Goal: Task Accomplishment & Management: Complete application form

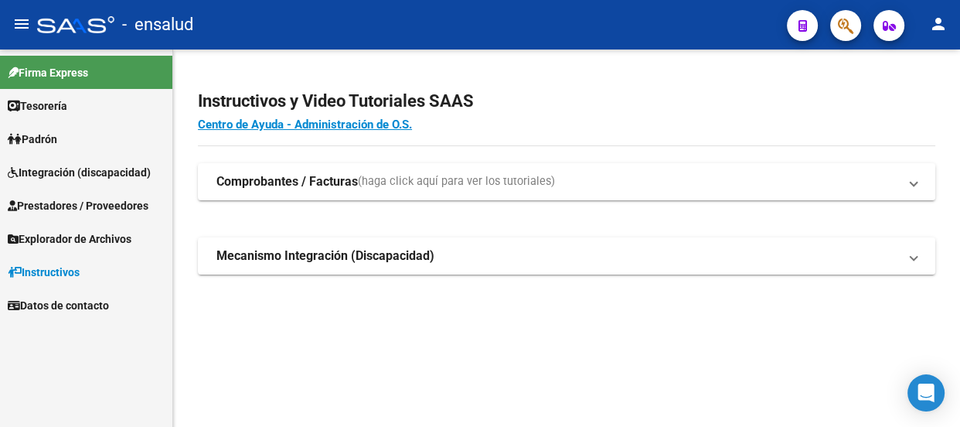
click at [93, 206] on span "Prestadores / Proveedores" at bounding box center [78, 205] width 141 height 17
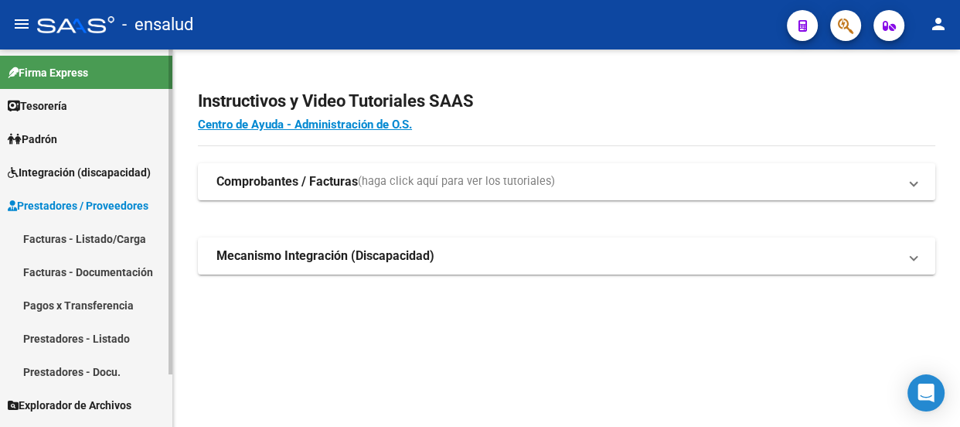
click at [88, 240] on link "Facturas - Listado/Carga" at bounding box center [86, 238] width 172 height 33
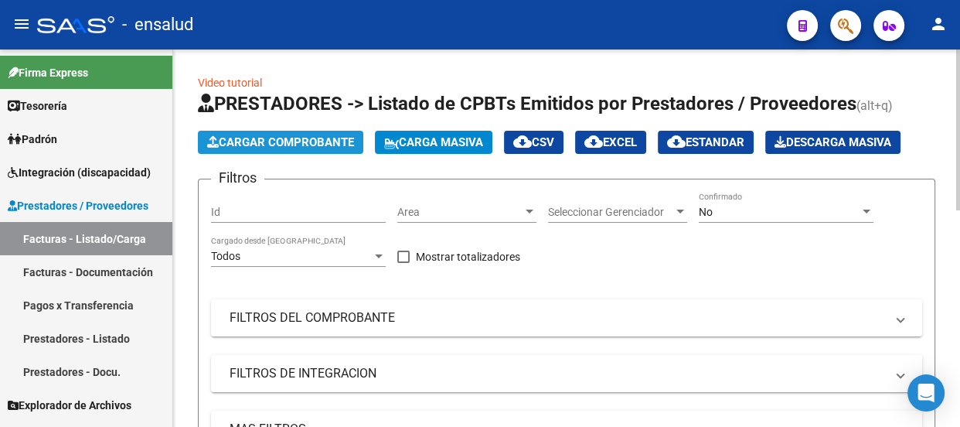
click at [324, 141] on span "Cargar Comprobante" at bounding box center [280, 142] width 147 height 14
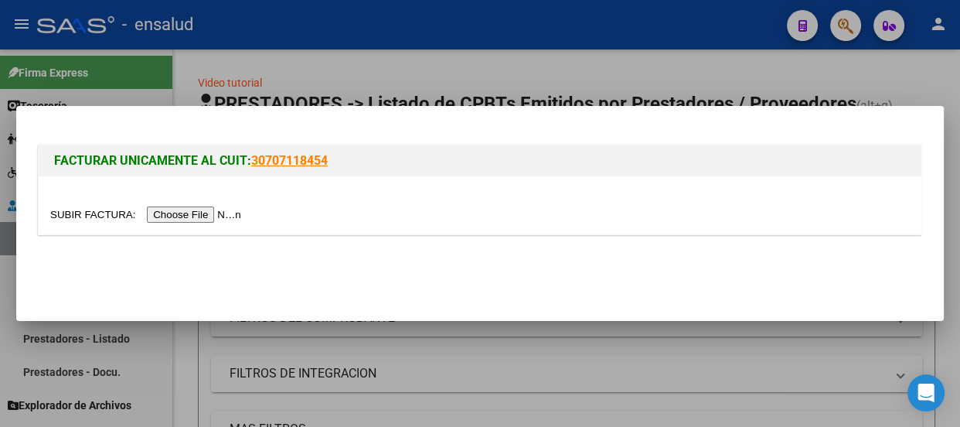
click at [233, 216] on input "file" at bounding box center [148, 214] width 196 height 16
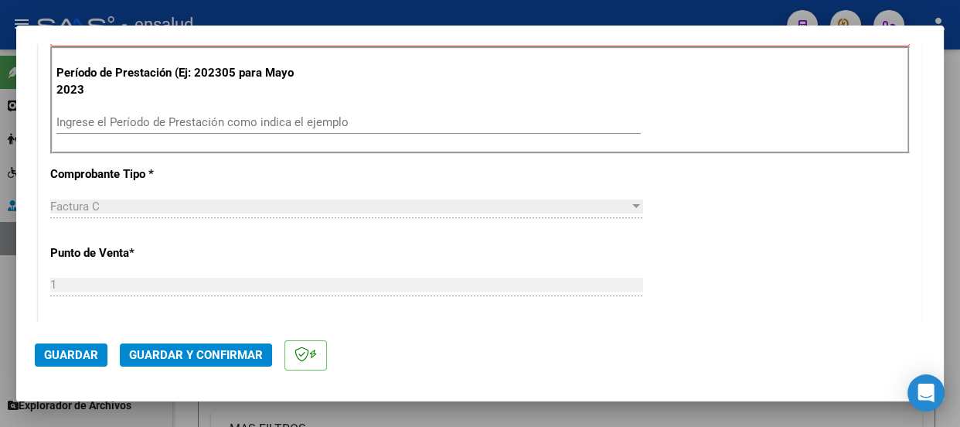
scroll to position [562, 0]
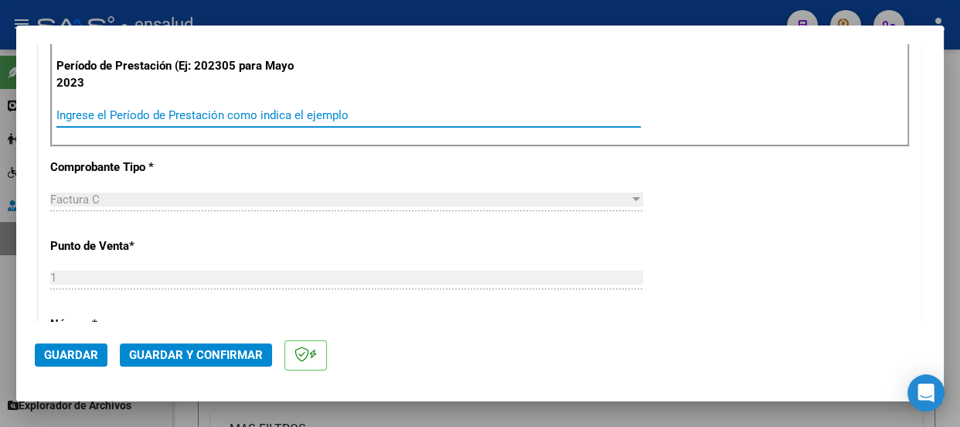
click at [108, 111] on input "Ingrese el Período de Prestación como indica el ejemplo" at bounding box center [348, 115] width 584 height 14
type input "202507"
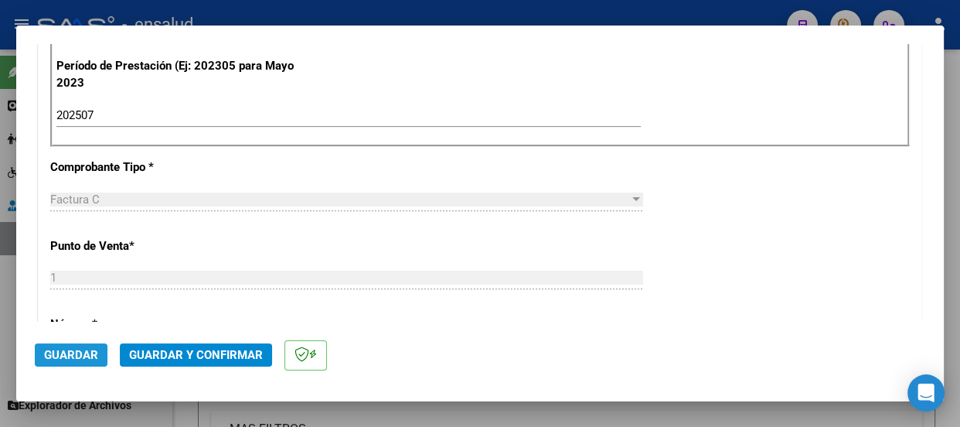
click at [77, 355] on span "Guardar" at bounding box center [71, 355] width 54 height 14
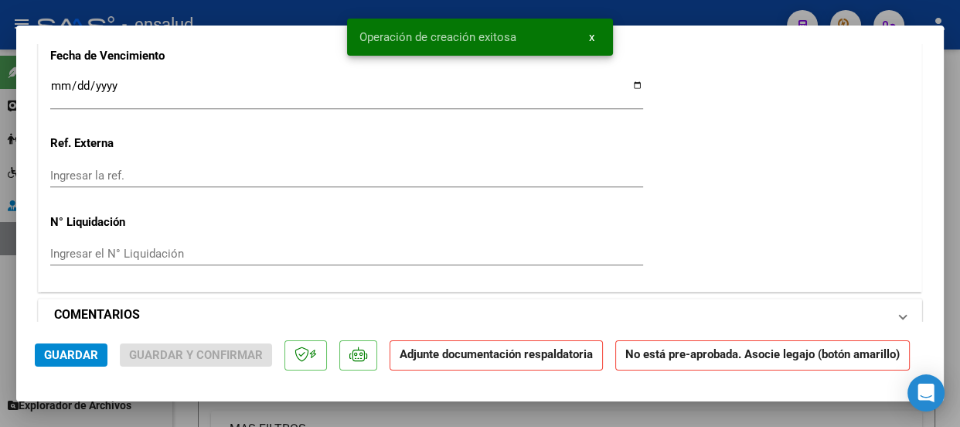
scroll to position [1406, 0]
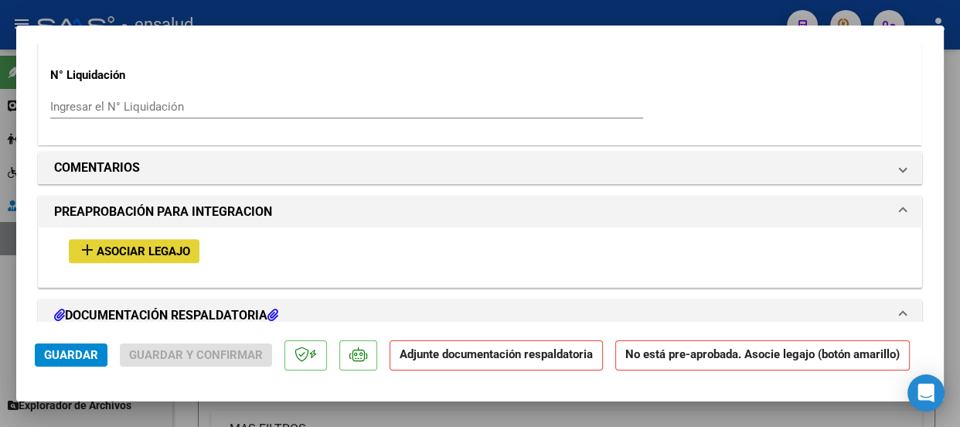
click at [161, 247] on span "Asociar Legajo" at bounding box center [144, 251] width 94 height 14
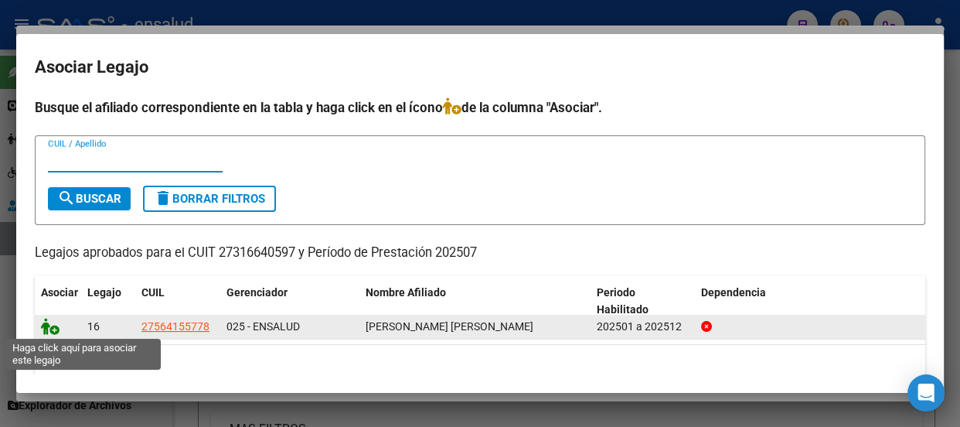
click at [55, 331] on icon at bounding box center [50, 326] width 19 height 17
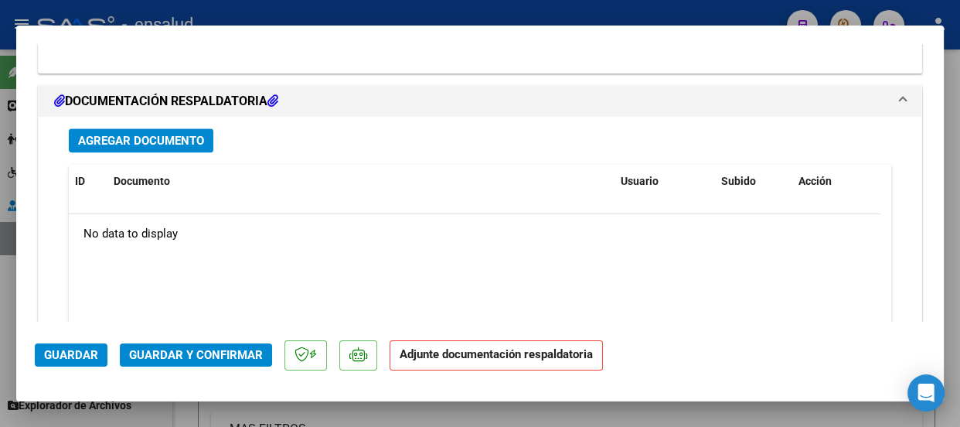
scroll to position [1868, 0]
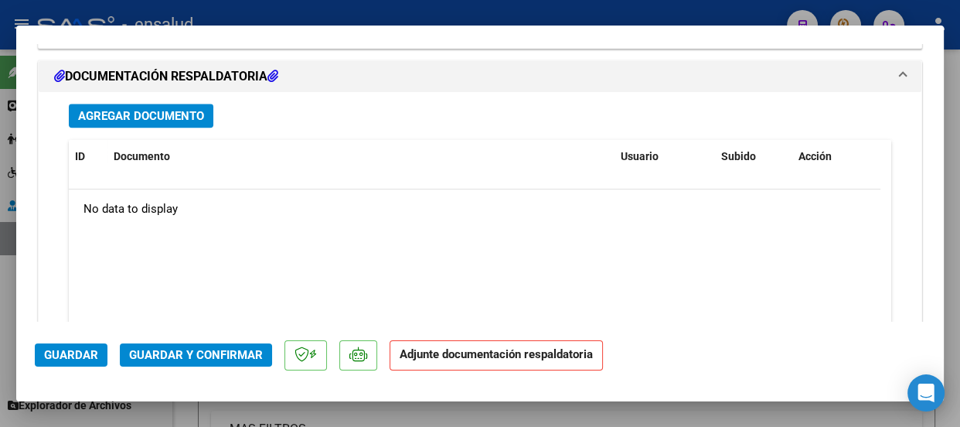
click at [187, 116] on span "Agregar Documento" at bounding box center [141, 116] width 126 height 14
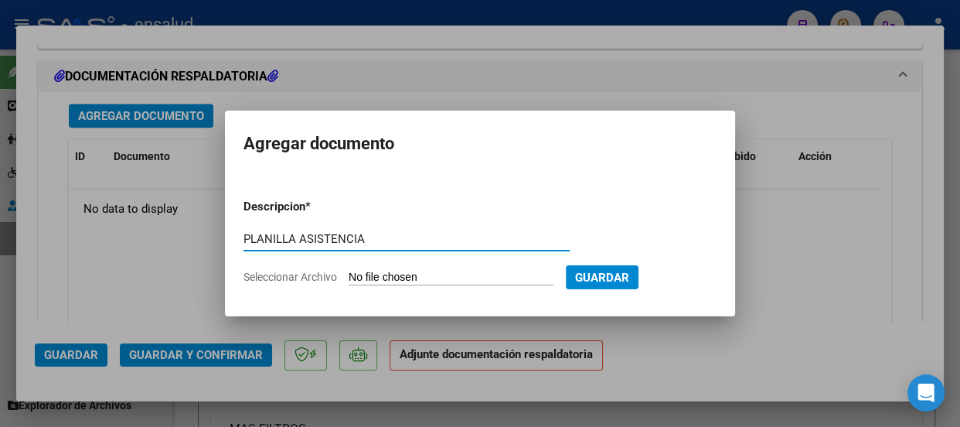
type input "PLANILLA ASISTENCIA"
click at [477, 275] on input "Seleccionar Archivo" at bounding box center [451, 278] width 205 height 15
type input "C:\fakepath\[PERSON_NAME] EMMA_202507_90_N_OCAMPO NATALIA_1_1067-PA.jpeg"
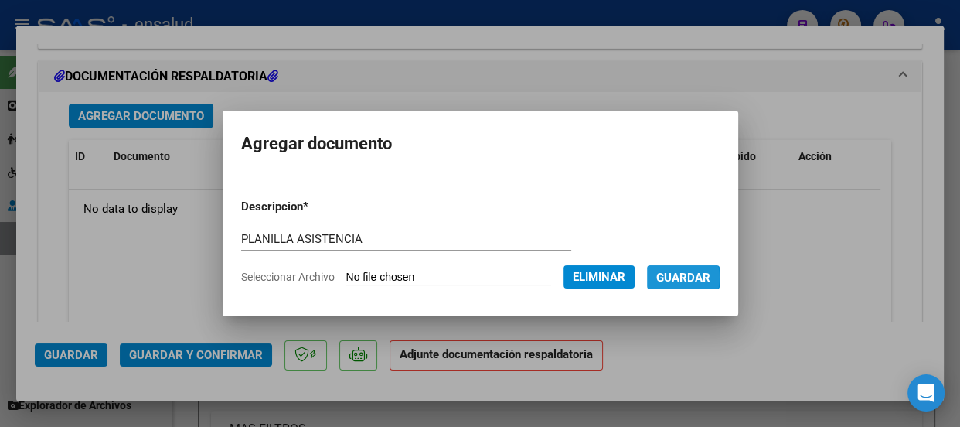
click at [687, 277] on span "Guardar" at bounding box center [683, 278] width 54 height 14
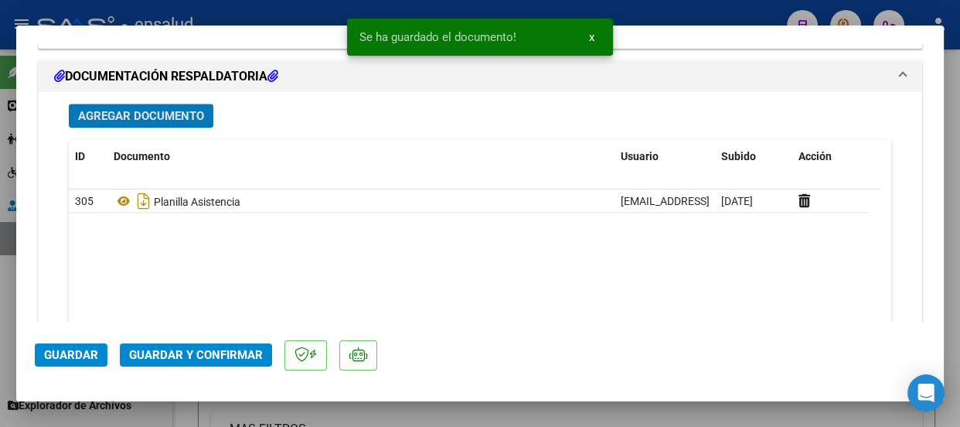
click at [193, 352] on span "Guardar y Confirmar" at bounding box center [196, 355] width 134 height 14
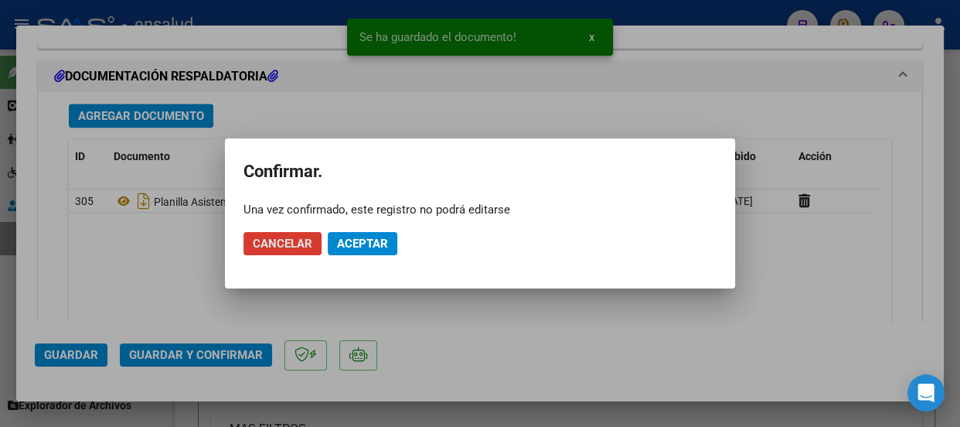
click at [373, 243] on span "Aceptar" at bounding box center [362, 244] width 51 height 14
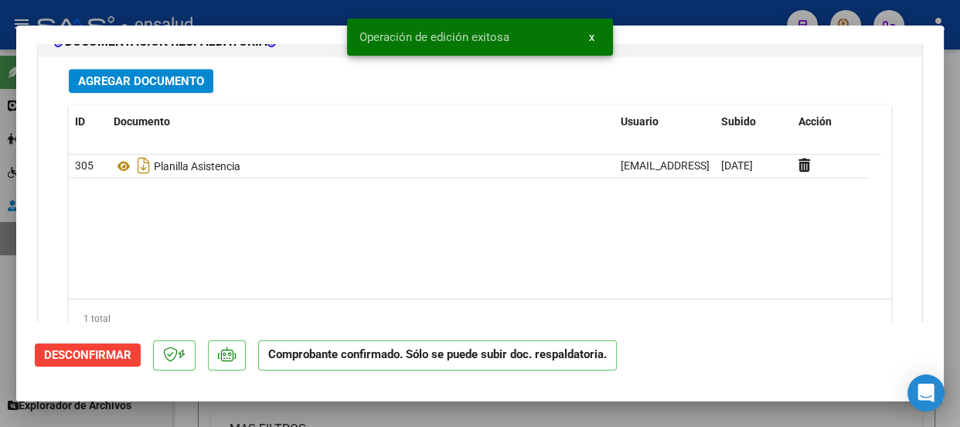
click at [591, 36] on span "x" at bounding box center [591, 37] width 5 height 14
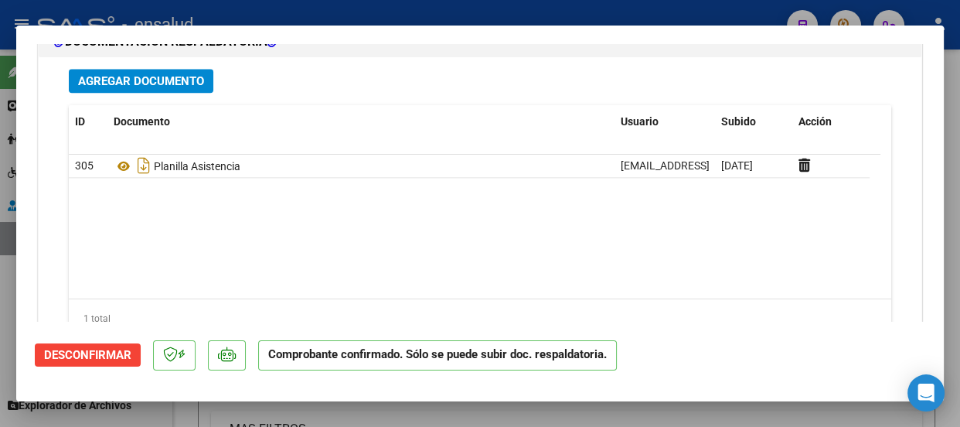
click at [588, 8] on div at bounding box center [480, 213] width 960 height 427
type input "$ 0,00"
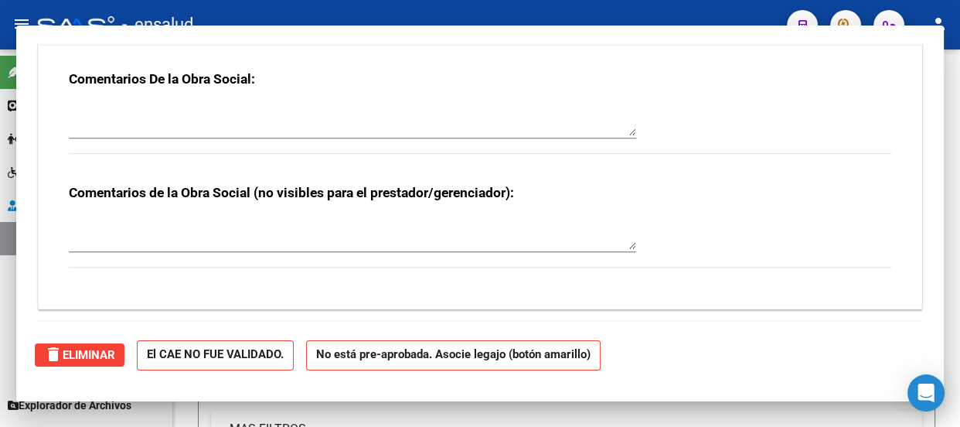
scroll to position [0, 0]
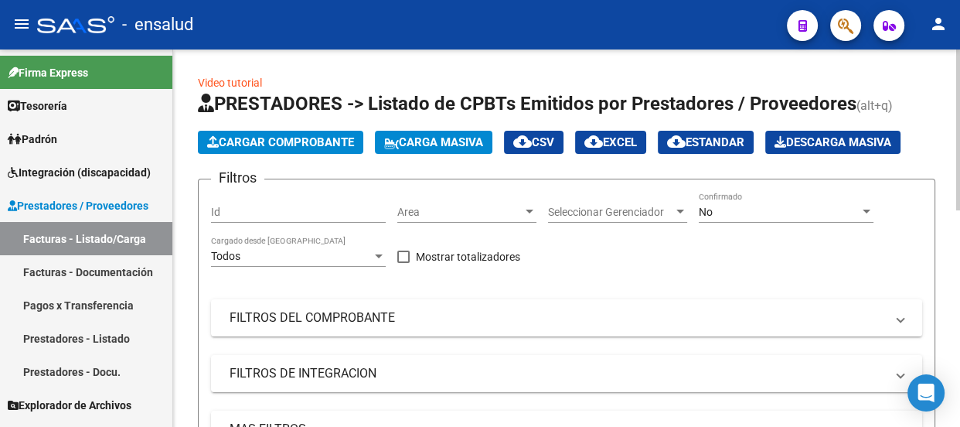
click at [320, 140] on span "Cargar Comprobante" at bounding box center [280, 142] width 147 height 14
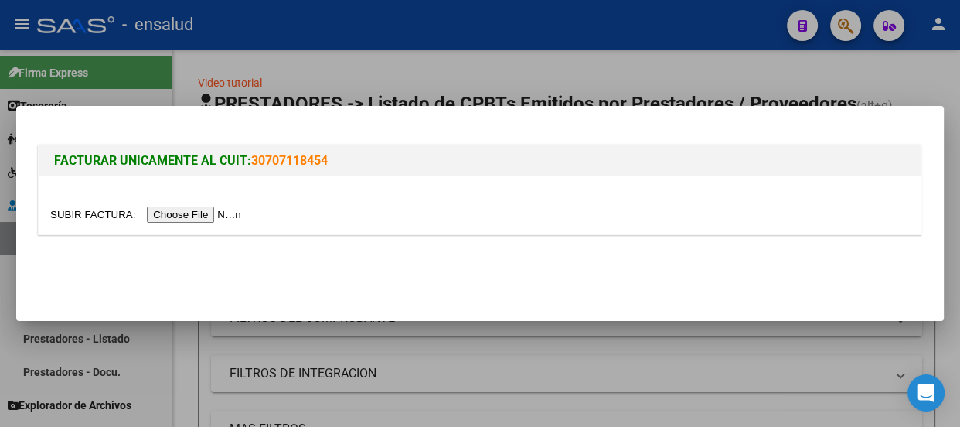
click at [207, 215] on input "file" at bounding box center [148, 214] width 196 height 16
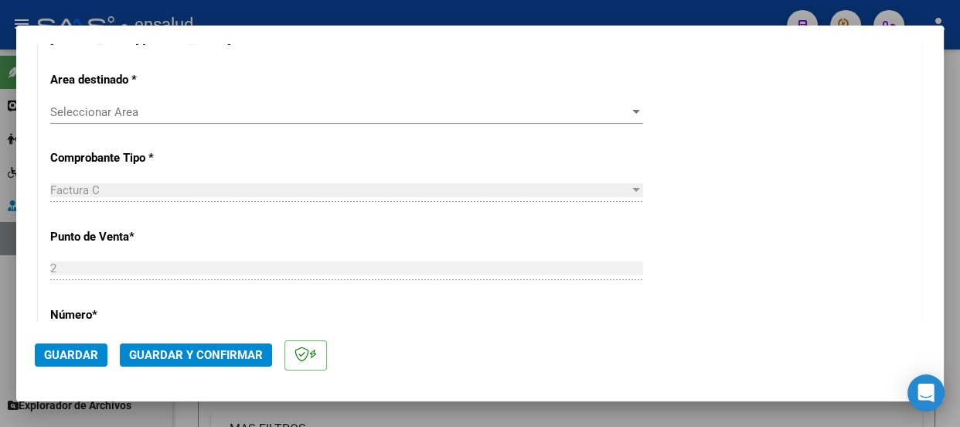
scroll to position [351, 0]
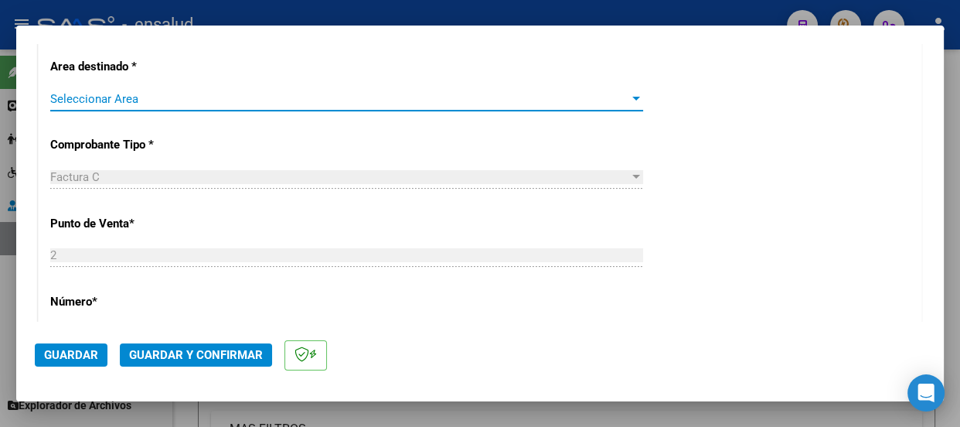
click at [145, 92] on span "Seleccionar Area" at bounding box center [339, 99] width 579 height 14
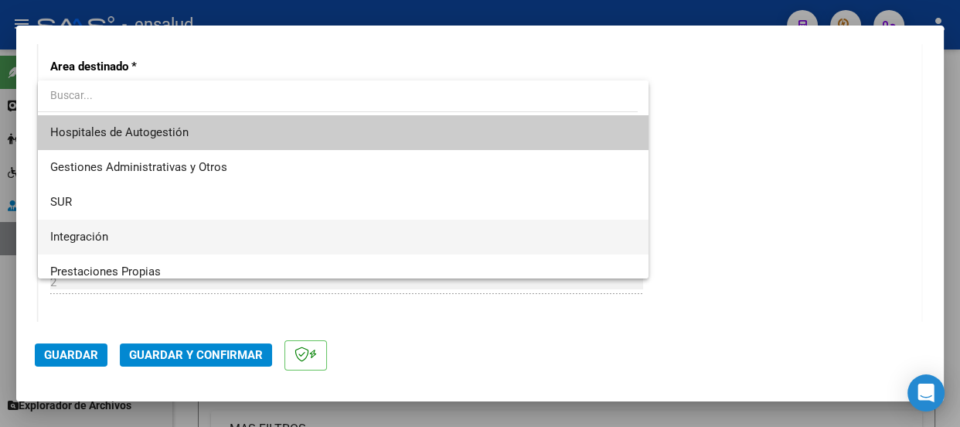
click at [109, 233] on span "Integración" at bounding box center [343, 237] width 586 height 35
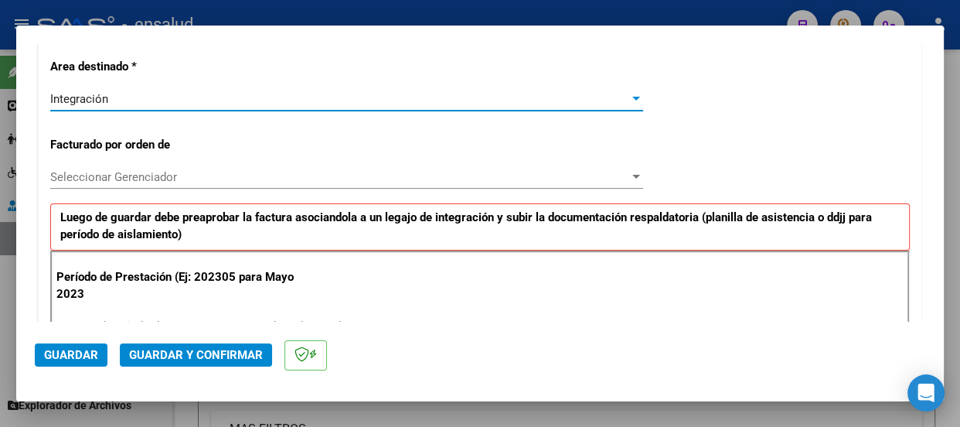
click at [114, 174] on span "Seleccionar Gerenciador" at bounding box center [339, 177] width 579 height 14
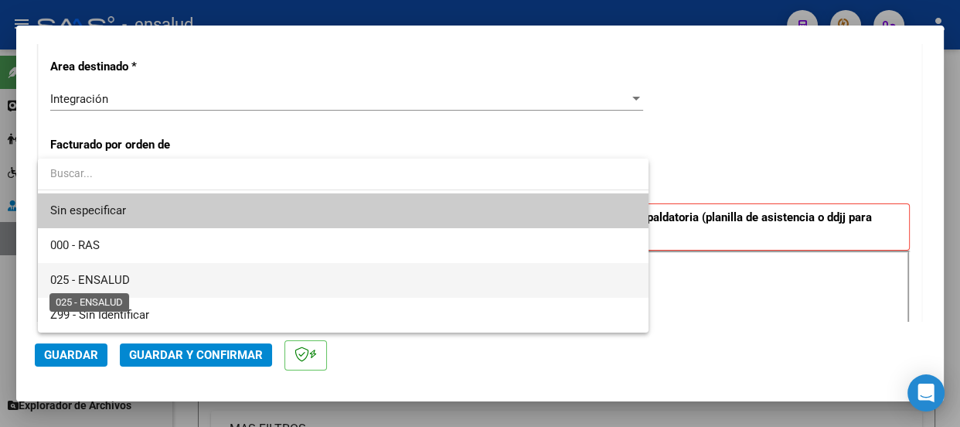
click at [98, 280] on span "025 - ENSALUD" at bounding box center [90, 280] width 80 height 14
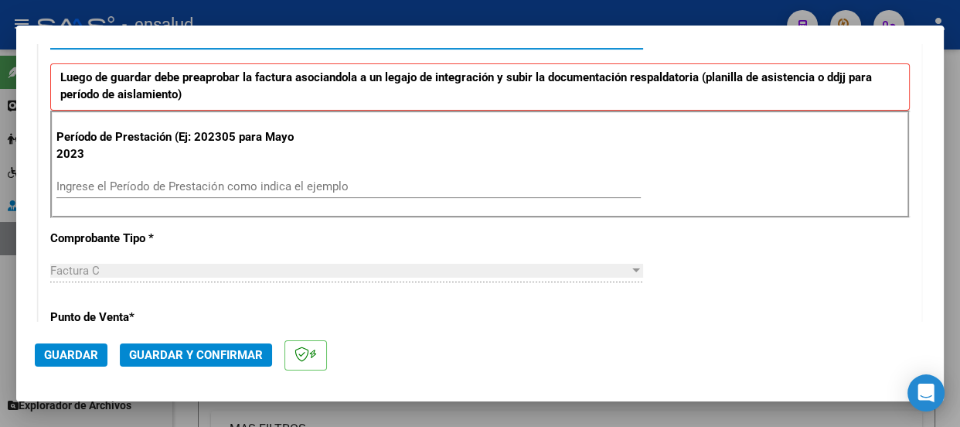
scroll to position [492, 0]
click at [114, 179] on input "Ingrese el Período de Prestación como indica el ejemplo" at bounding box center [348, 186] width 584 height 14
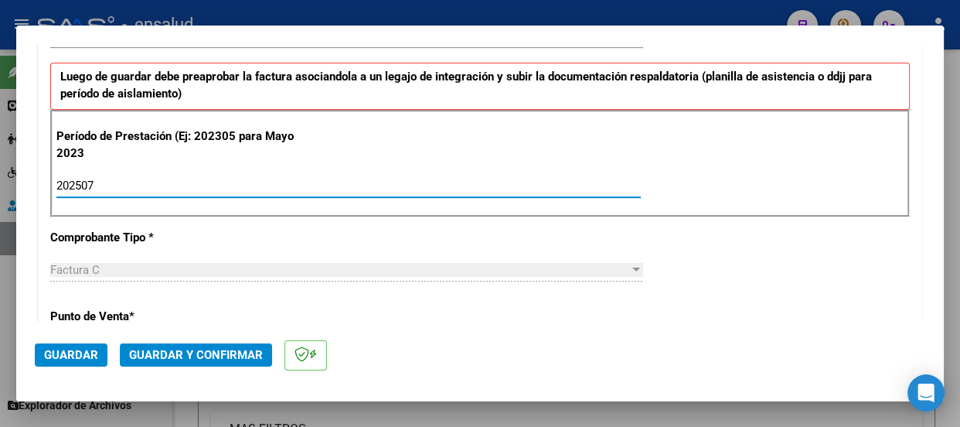
type input "202507"
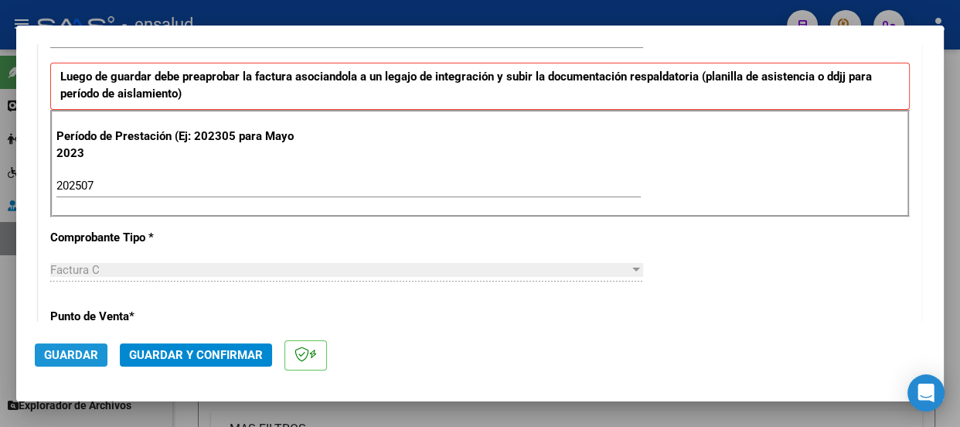
click at [70, 353] on span "Guardar" at bounding box center [71, 355] width 54 height 14
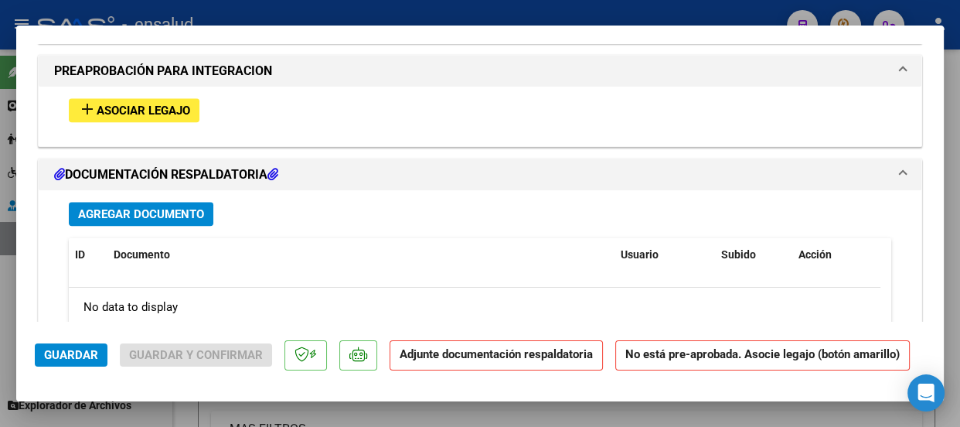
scroll to position [1476, 0]
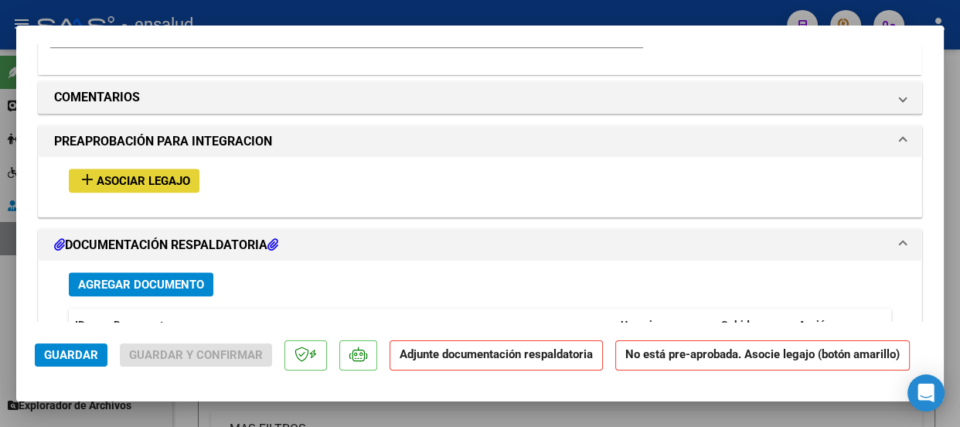
click at [132, 179] on span "Asociar Legajo" at bounding box center [144, 181] width 94 height 14
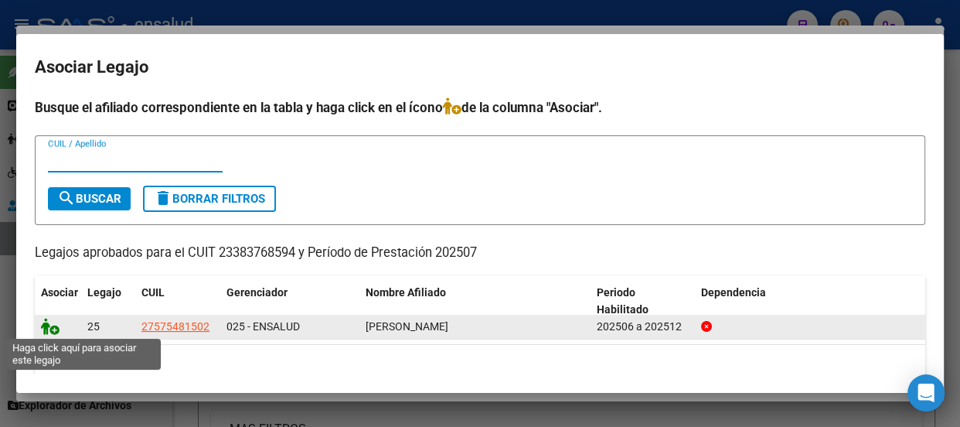
click at [53, 332] on icon at bounding box center [50, 326] width 19 height 17
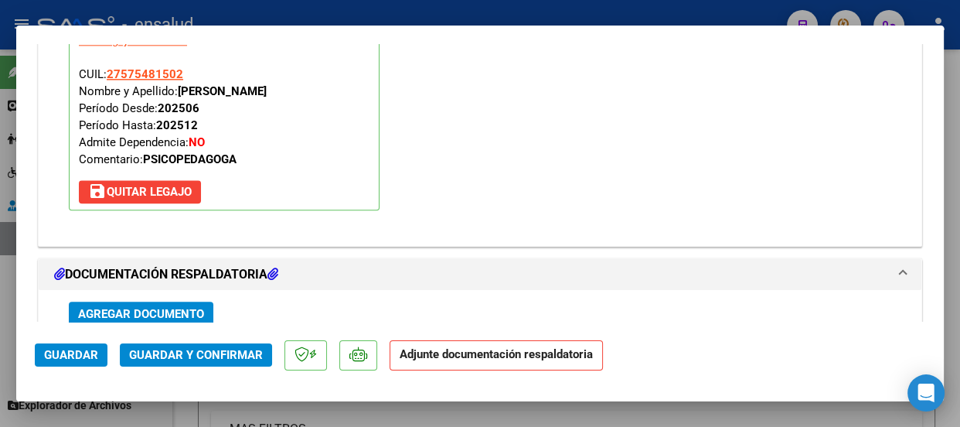
scroll to position [1727, 0]
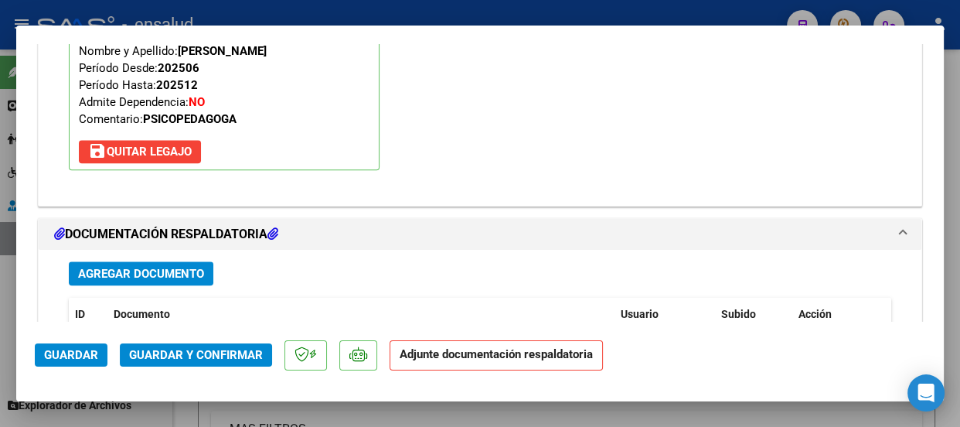
click at [176, 270] on span "Agregar Documento" at bounding box center [141, 274] width 126 height 14
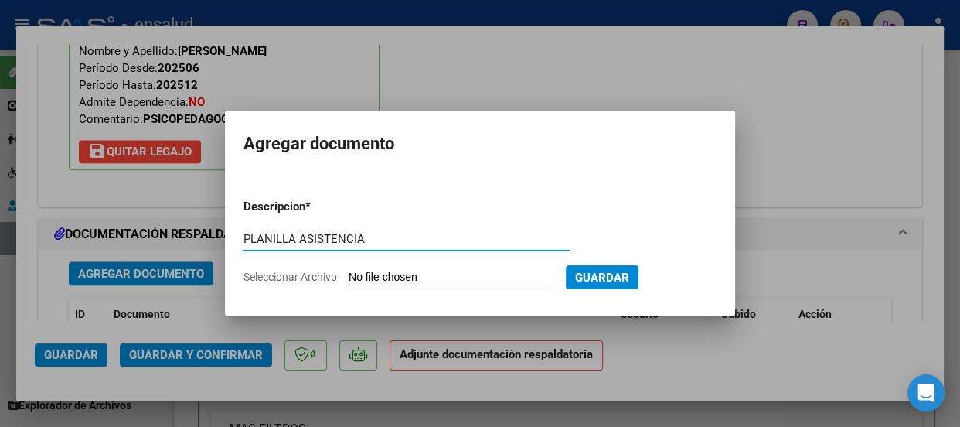
type input "PLANILLA ASISTENCIA"
click at [418, 273] on input "Seleccionar Archivo" at bounding box center [451, 278] width 205 height 15
type input "C:\fakepath\MINA HELENA_202507_90_N_TUNUT NADIA_2-483-PA.pdf"
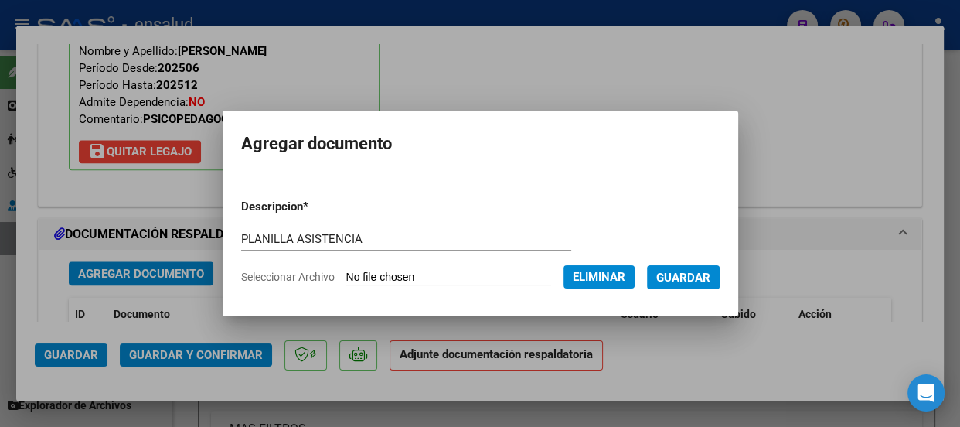
click at [707, 278] on span "Guardar" at bounding box center [683, 278] width 54 height 14
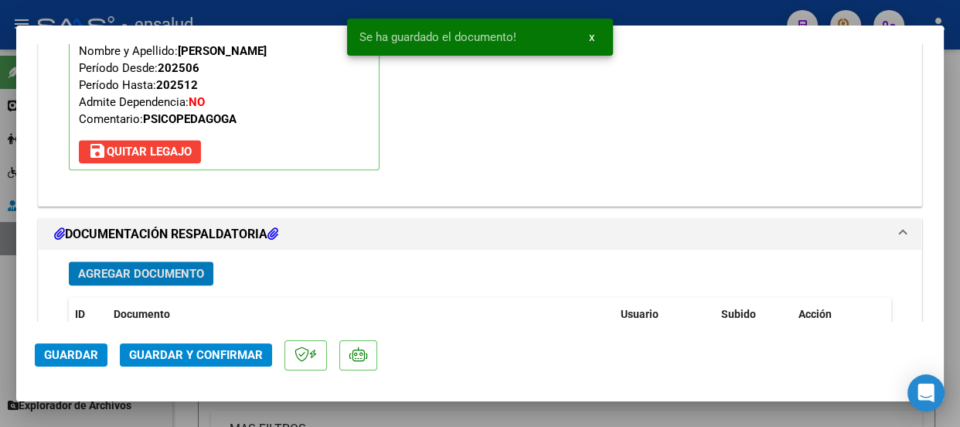
click at [193, 358] on span "Guardar y Confirmar" at bounding box center [196, 355] width 134 height 14
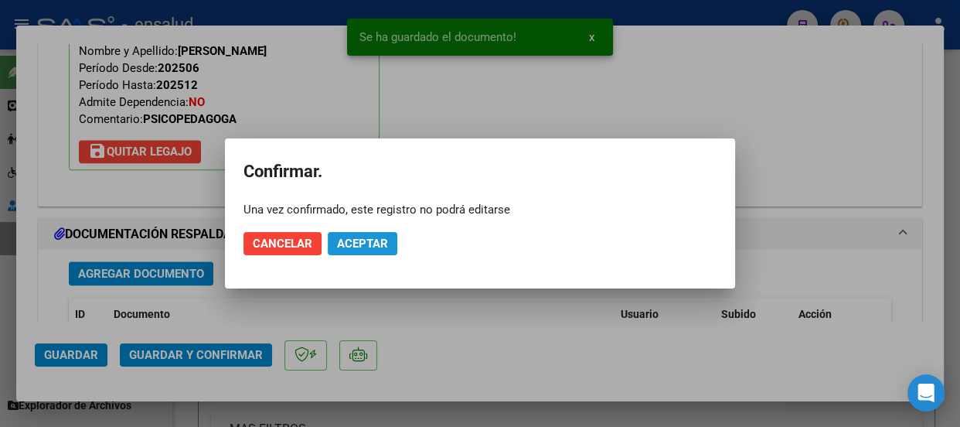
click at [377, 240] on span "Aceptar" at bounding box center [362, 244] width 51 height 14
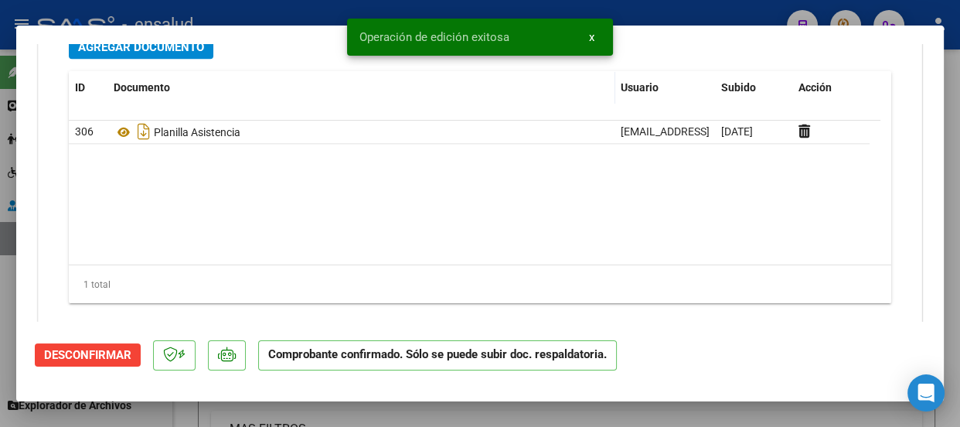
scroll to position [1799, 0]
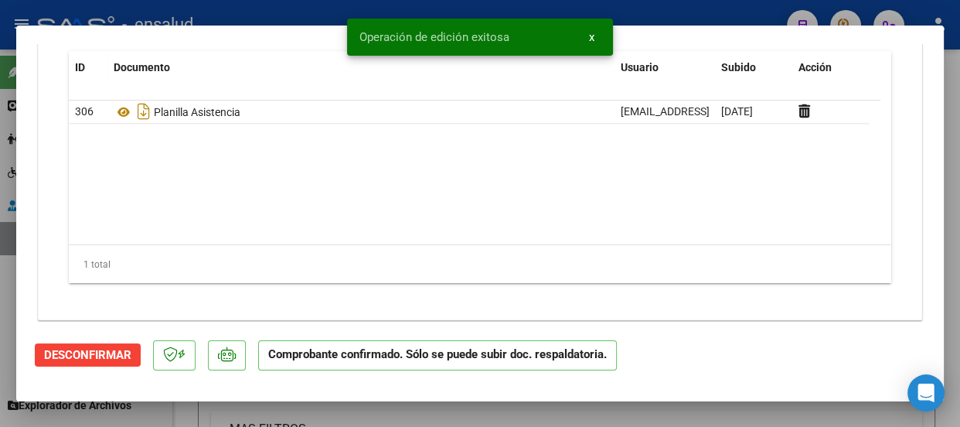
click at [593, 36] on span "x" at bounding box center [591, 37] width 5 height 14
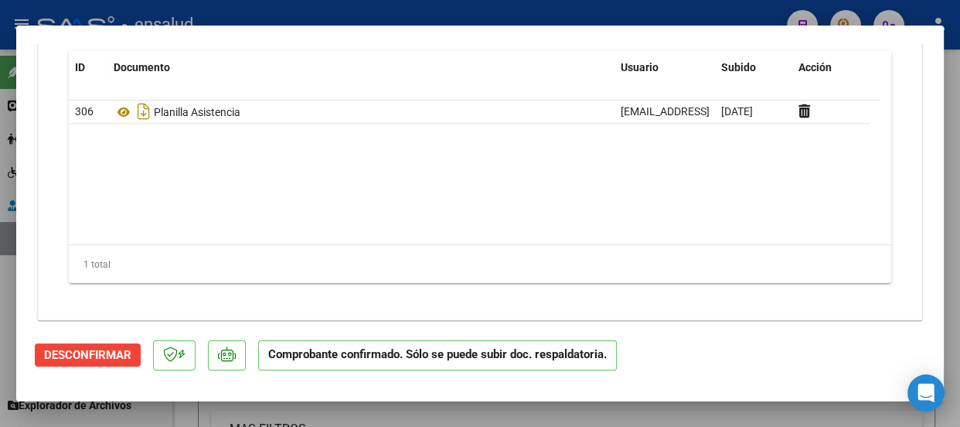
click at [574, 14] on div at bounding box center [480, 213] width 960 height 427
type input "$ 0,00"
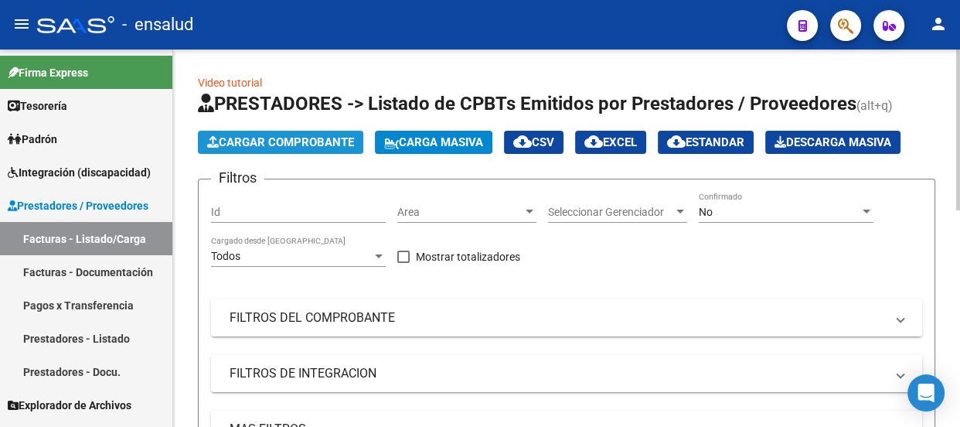
click at [298, 141] on span "Cargar Comprobante" at bounding box center [280, 142] width 147 height 14
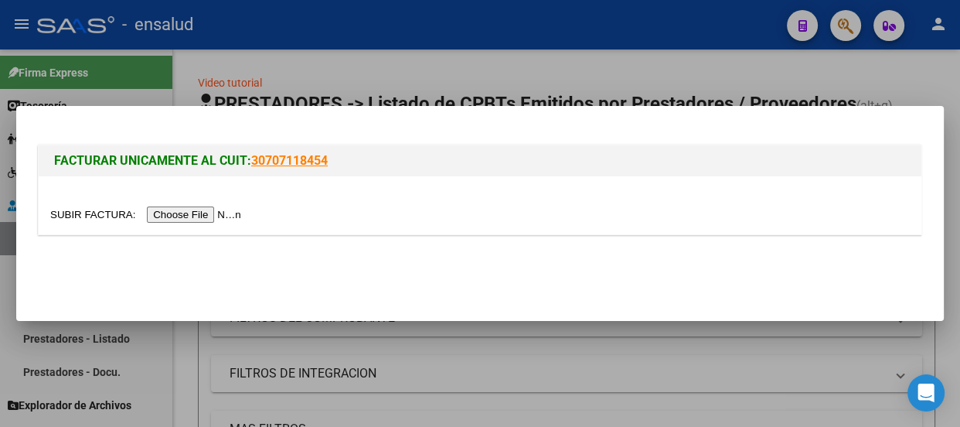
click at [218, 213] on input "file" at bounding box center [148, 214] width 196 height 16
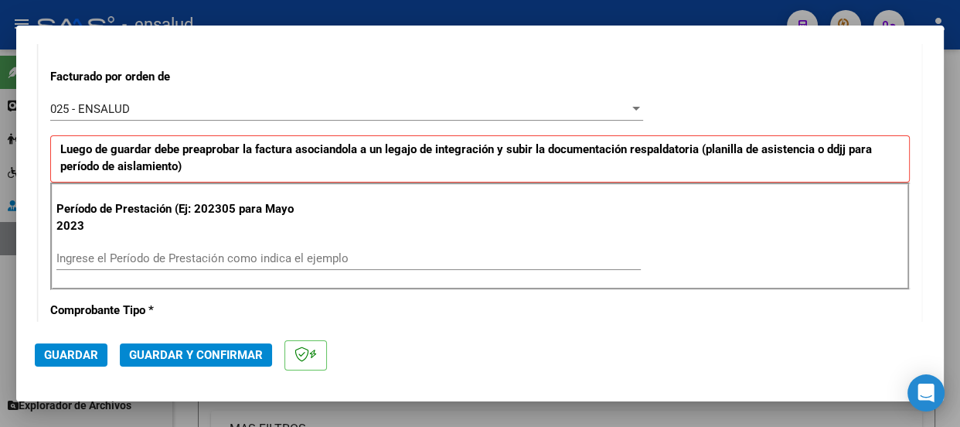
scroll to position [421, 0]
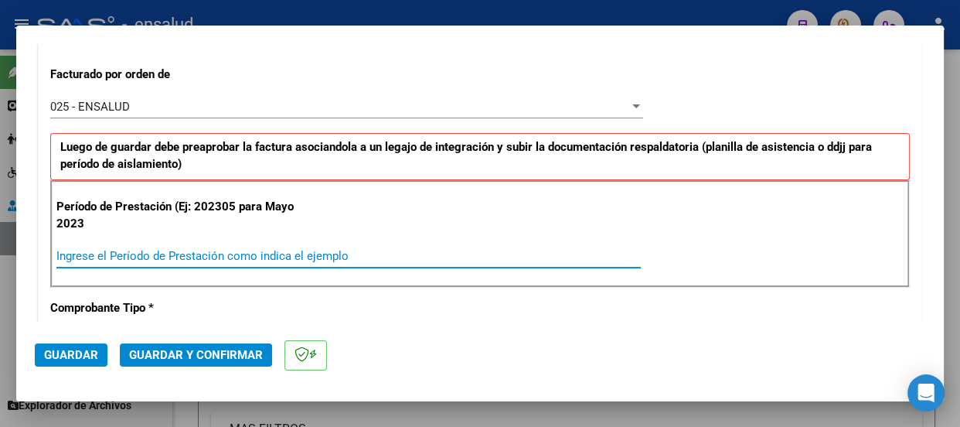
drag, startPoint x: 86, startPoint y: 252, endPoint x: 190, endPoint y: 355, distance: 146.5
click at [88, 256] on input "Ingrese el Período de Prestación como indica el ejemplo" at bounding box center [348, 256] width 584 height 14
type input "202507"
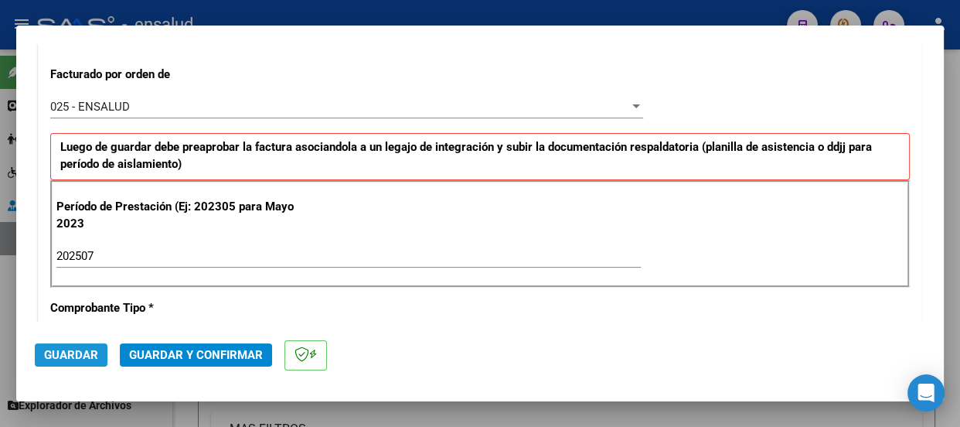
click at [60, 348] on span "Guardar" at bounding box center [71, 355] width 54 height 14
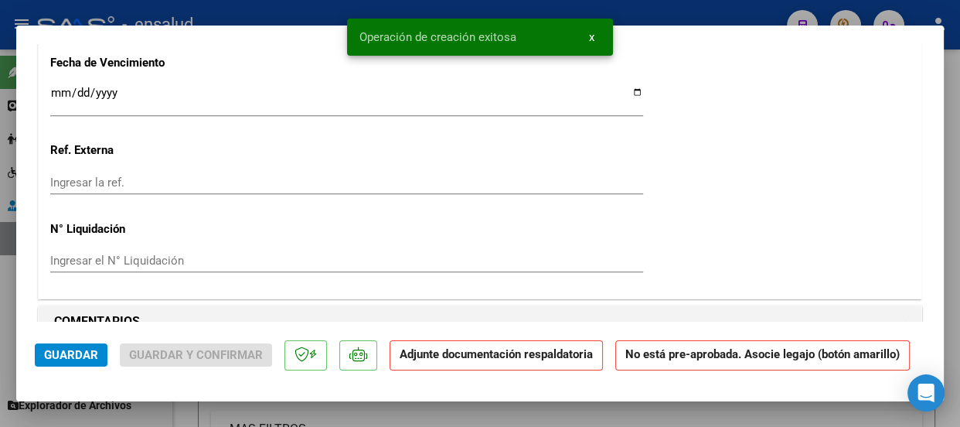
scroll to position [1406, 0]
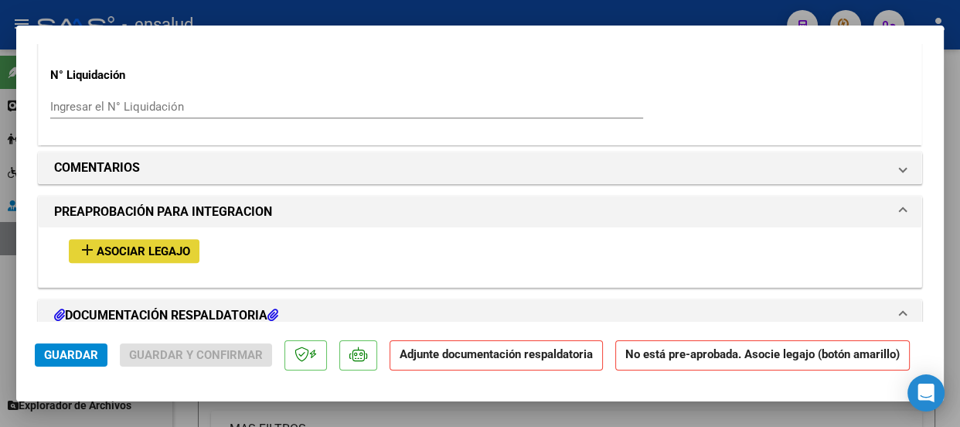
click at [162, 250] on span "Asociar Legajo" at bounding box center [144, 251] width 94 height 14
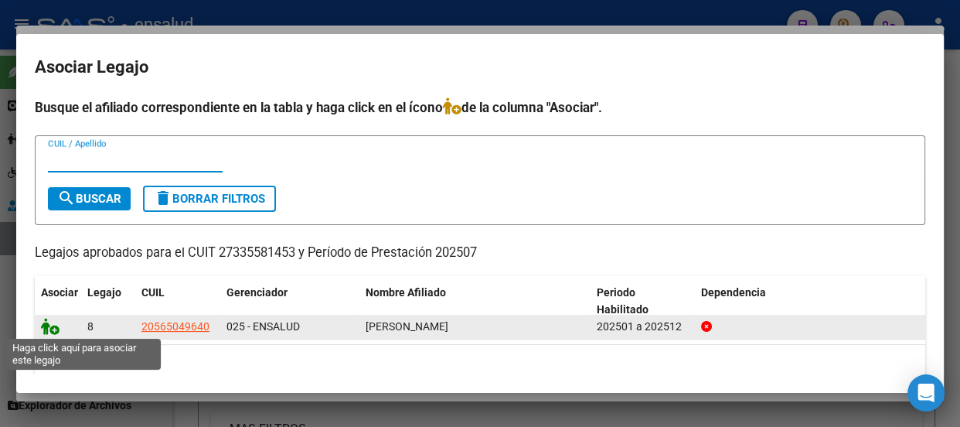
click at [54, 332] on icon at bounding box center [50, 326] width 19 height 17
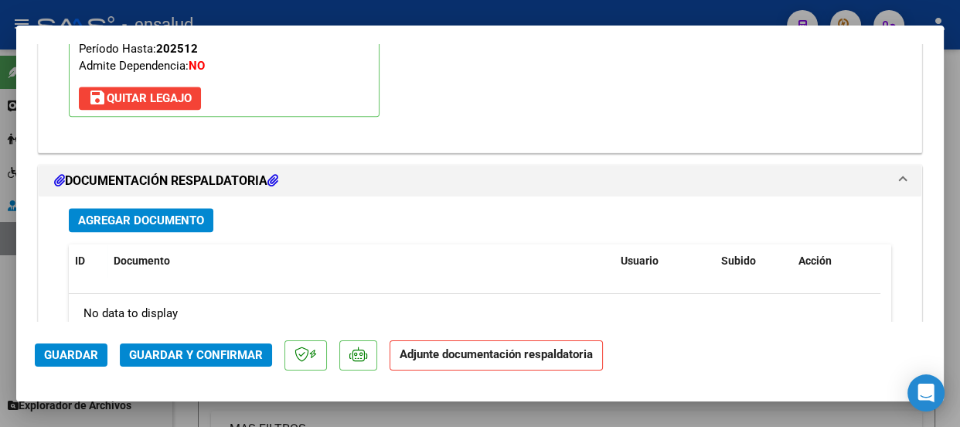
scroll to position [1798, 0]
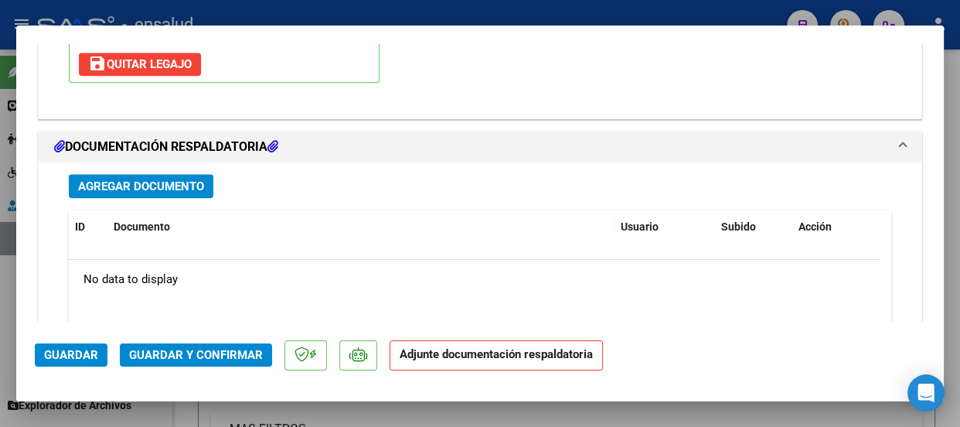
click at [178, 186] on span "Agregar Documento" at bounding box center [141, 186] width 126 height 14
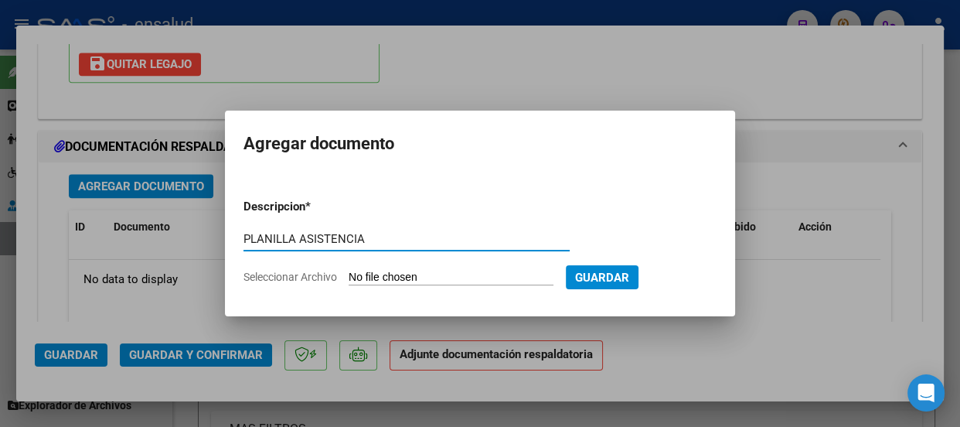
type input "PLANILLA ASISTENCIA"
click at [478, 274] on input "Seleccionar Archivo" at bounding box center [451, 278] width 205 height 15
type input "C:\fakepath\[PERSON_NAME] ELIO_202507_90_N_THOMPSON MARIA_2-1246-[GEOGRAPHIC_DA…"
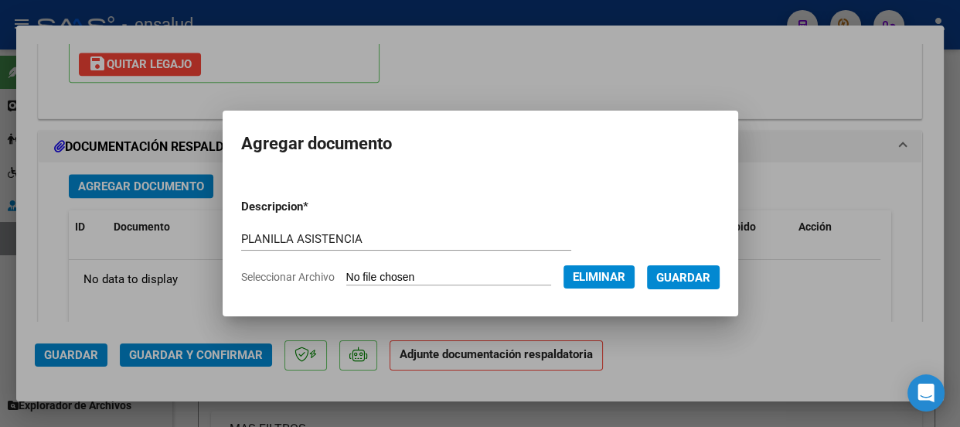
click at [705, 277] on span "Guardar" at bounding box center [683, 278] width 54 height 14
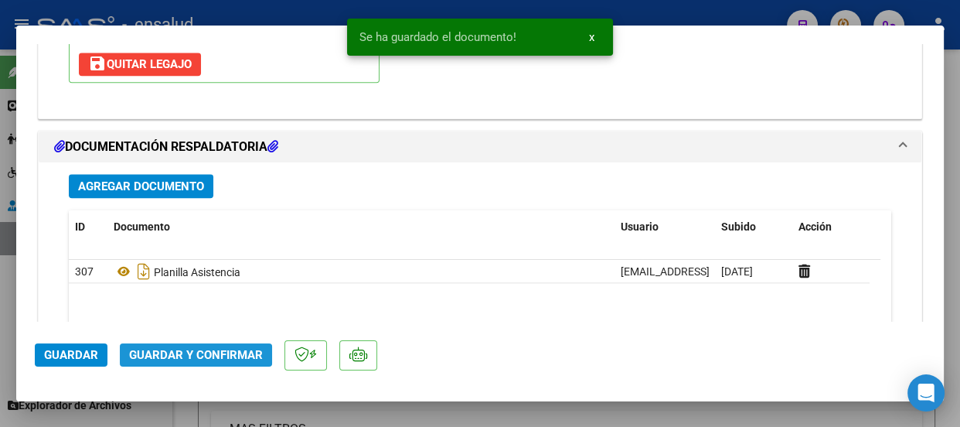
click at [207, 356] on span "Guardar y Confirmar" at bounding box center [196, 355] width 134 height 14
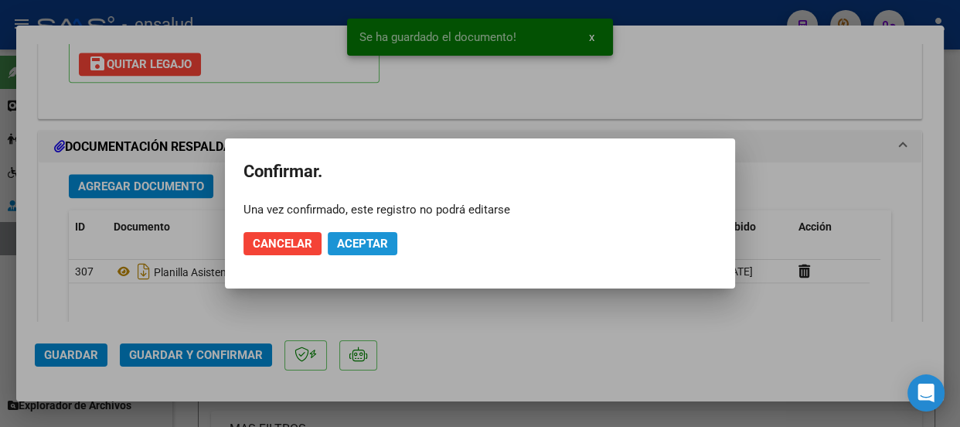
drag, startPoint x: 384, startPoint y: 240, endPoint x: 527, endPoint y: 123, distance: 184.0
click at [387, 237] on span "Aceptar" at bounding box center [362, 244] width 51 height 14
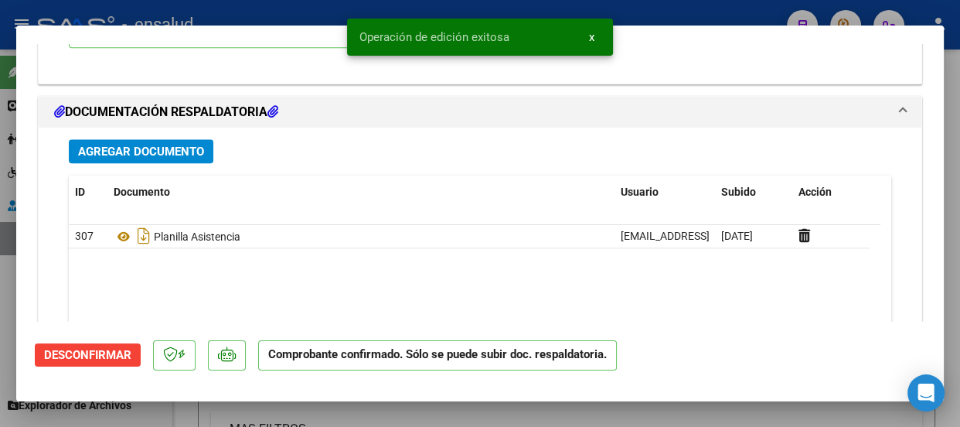
click at [590, 33] on span "x" at bounding box center [591, 37] width 5 height 14
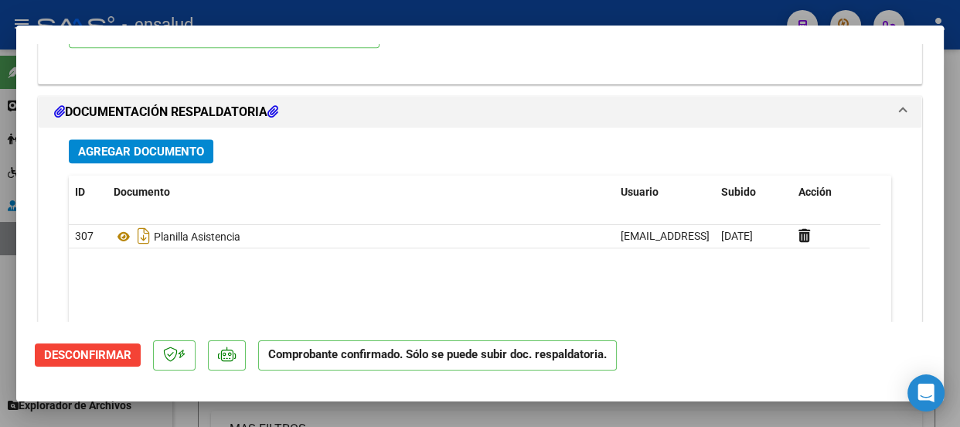
click at [595, 10] on div at bounding box center [480, 213] width 960 height 427
type input "$ 0,00"
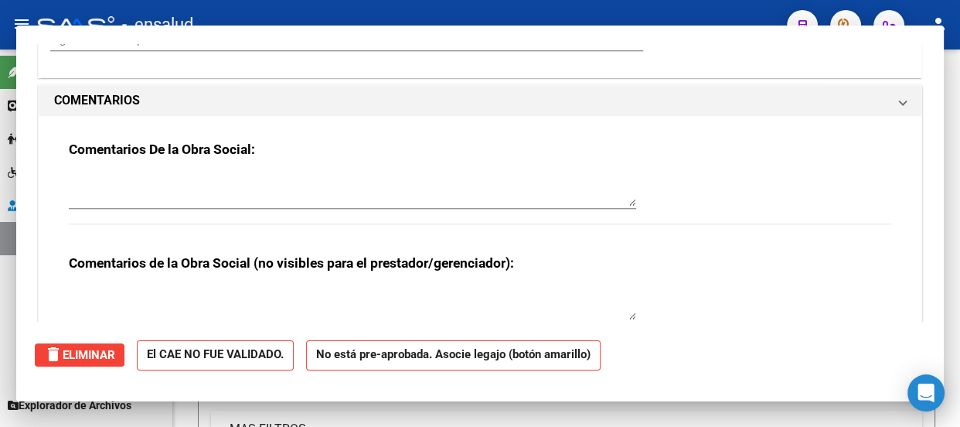
scroll to position [0, 0]
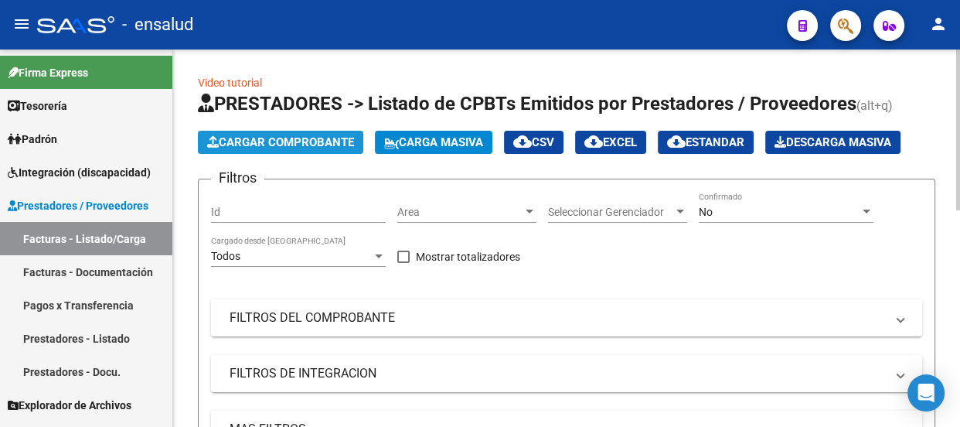
click at [301, 137] on span "Cargar Comprobante" at bounding box center [280, 142] width 147 height 14
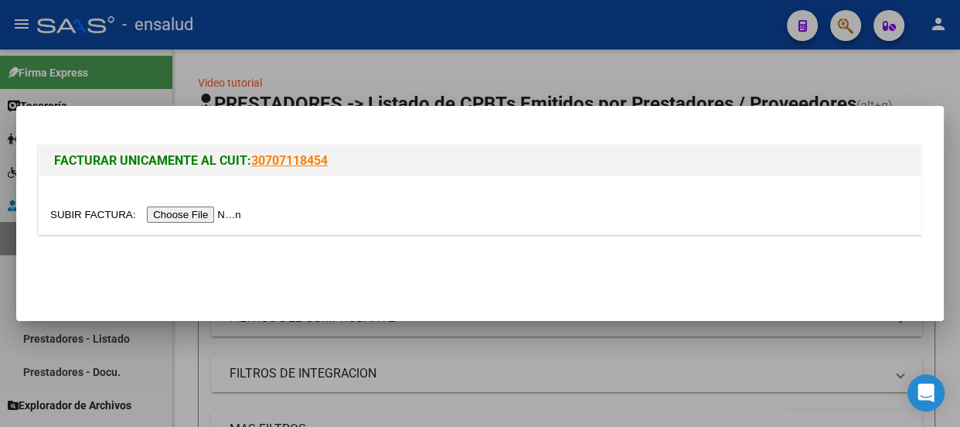
click at [237, 212] on input "file" at bounding box center [148, 214] width 196 height 16
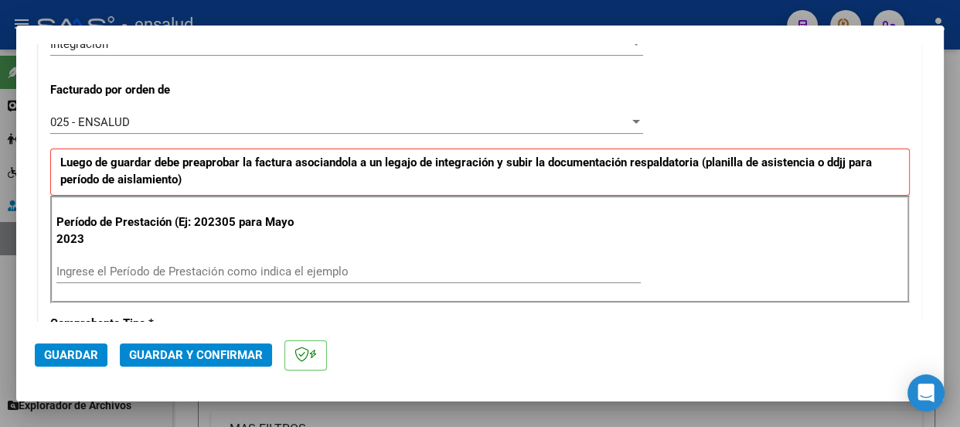
scroll to position [492, 0]
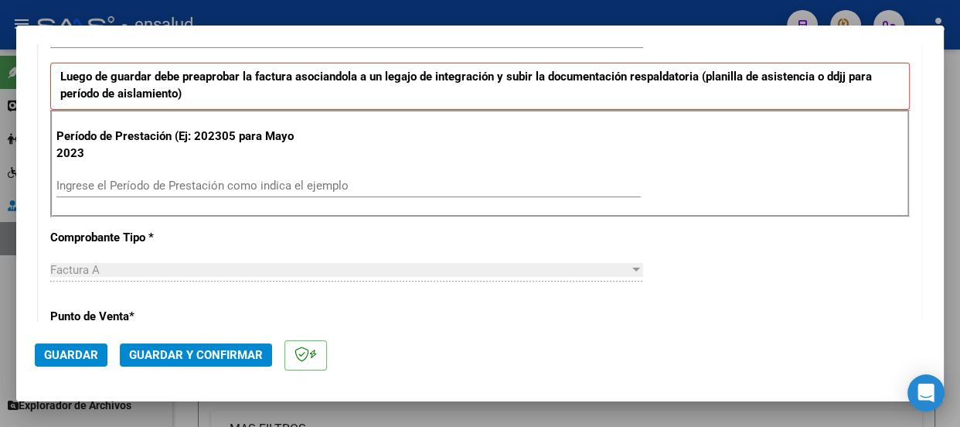
click at [114, 183] on input "Ingrese el Período de Prestación como indica el ejemplo" at bounding box center [348, 186] width 584 height 14
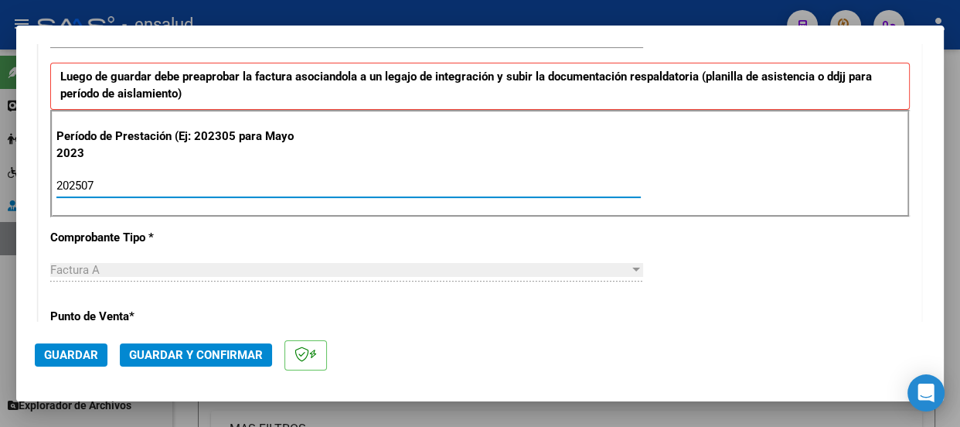
type input "202507"
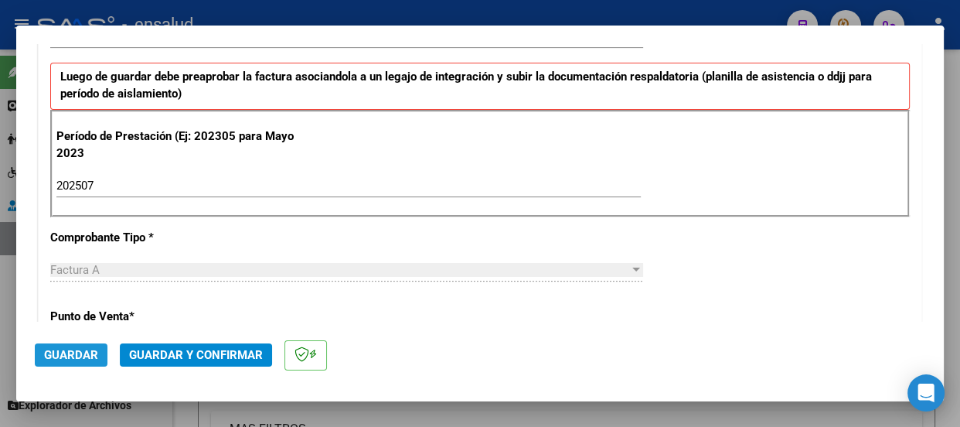
click at [80, 355] on span "Guardar" at bounding box center [71, 355] width 54 height 14
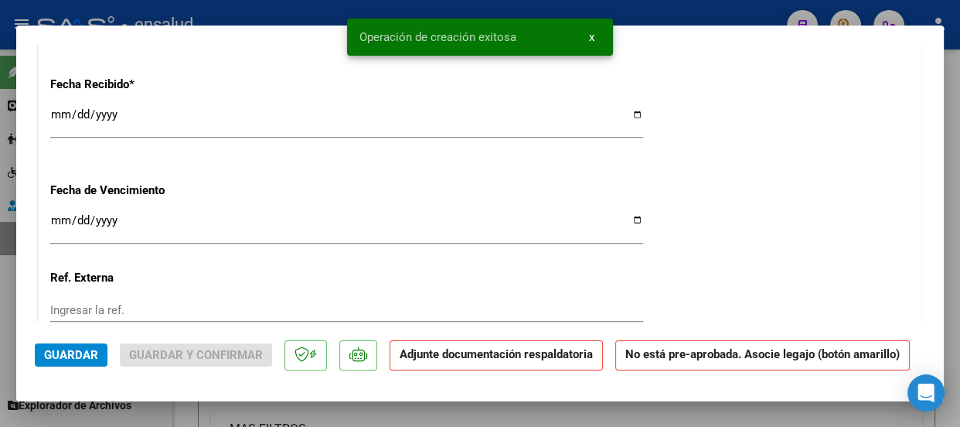
scroll to position [1406, 0]
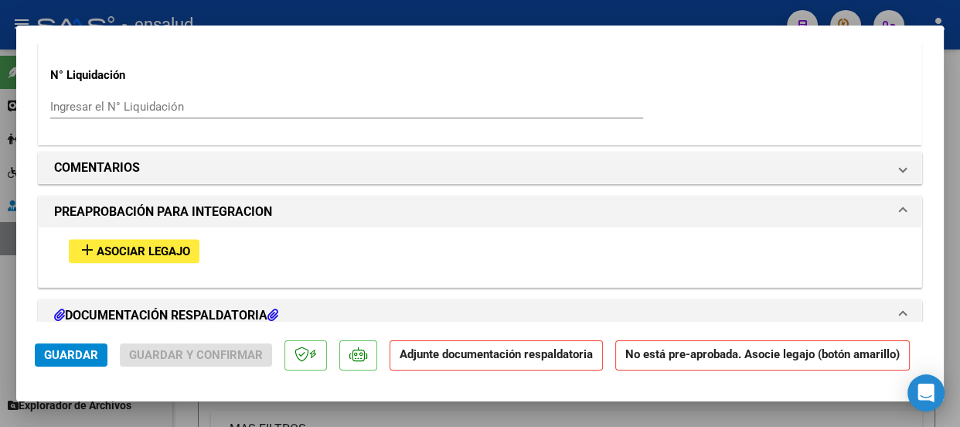
click at [155, 251] on span "Asociar Legajo" at bounding box center [144, 251] width 94 height 14
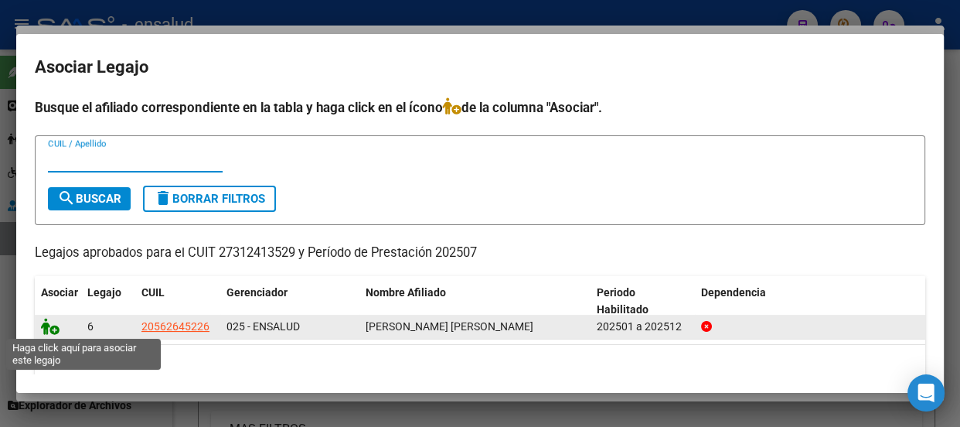
click at [54, 331] on icon at bounding box center [50, 326] width 19 height 17
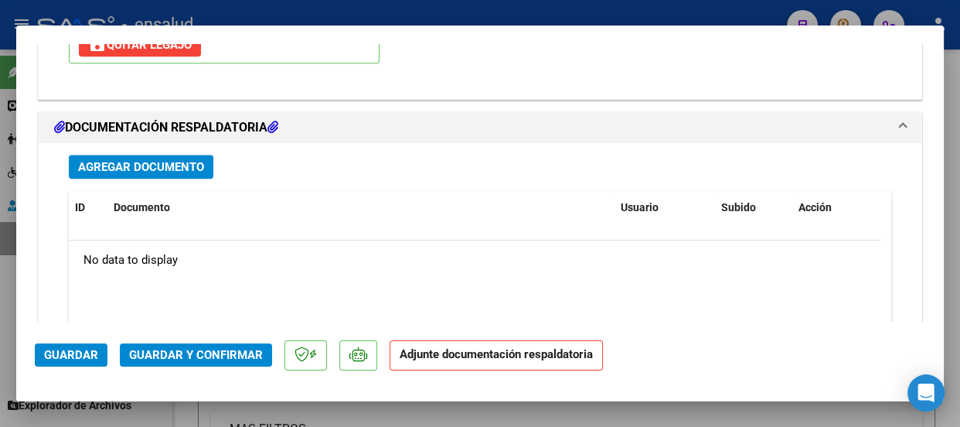
scroll to position [1868, 0]
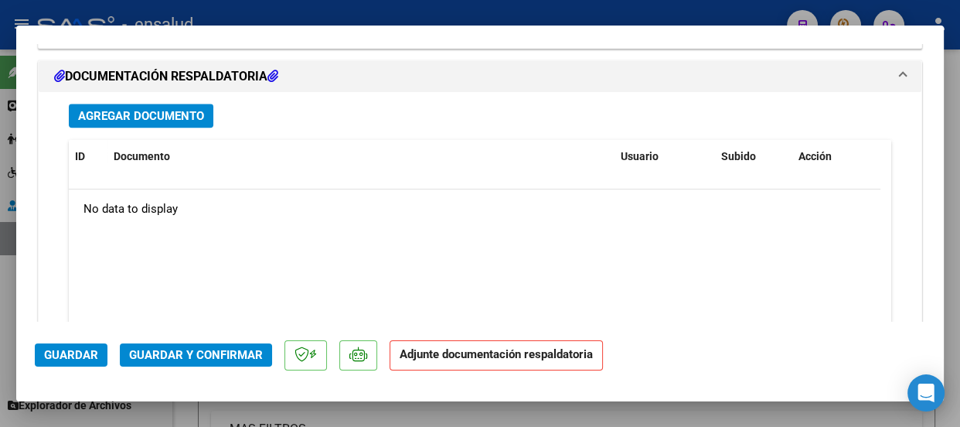
click at [155, 116] on span "Agregar Documento" at bounding box center [141, 116] width 126 height 14
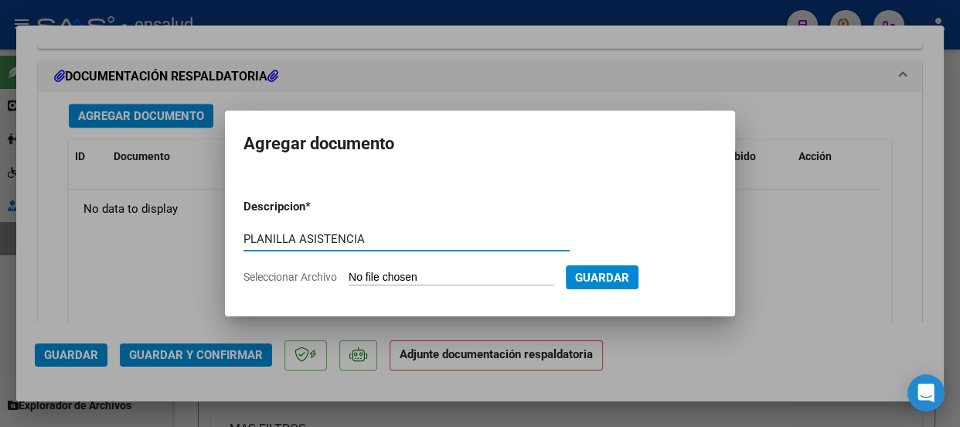
type input "PLANILLA ASISTENCIA"
click at [421, 272] on input "Seleccionar Archivo" at bounding box center [451, 278] width 205 height 15
type input "C:\fakepath\[PERSON_NAME] AIRAM_202507_90_N_BERROCAL NATALIA_5-116-PA.pdf"
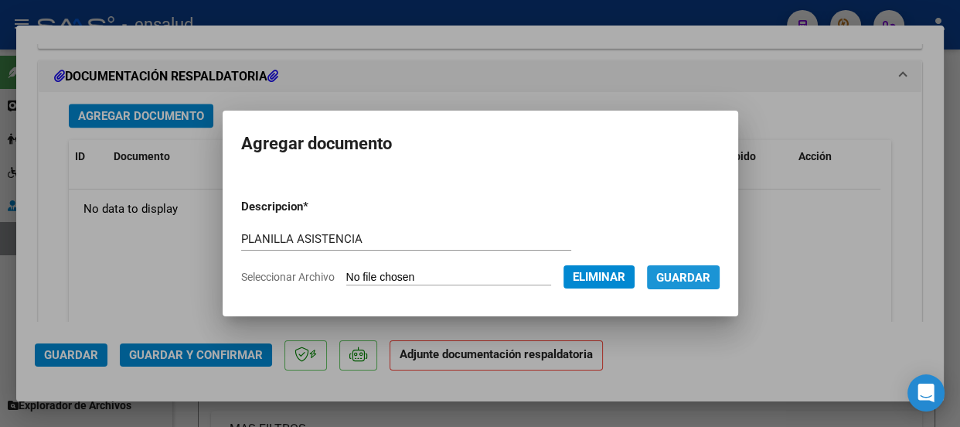
click at [711, 277] on span "Guardar" at bounding box center [683, 278] width 54 height 14
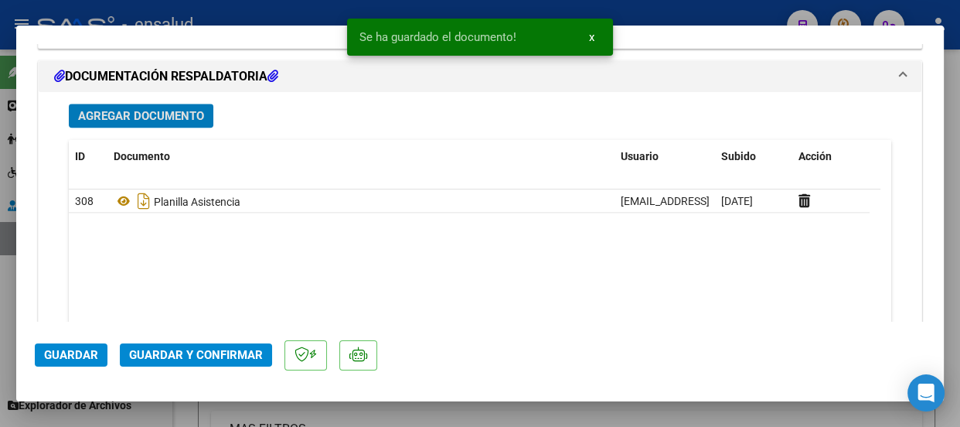
click at [193, 358] on span "Guardar y Confirmar" at bounding box center [196, 355] width 134 height 14
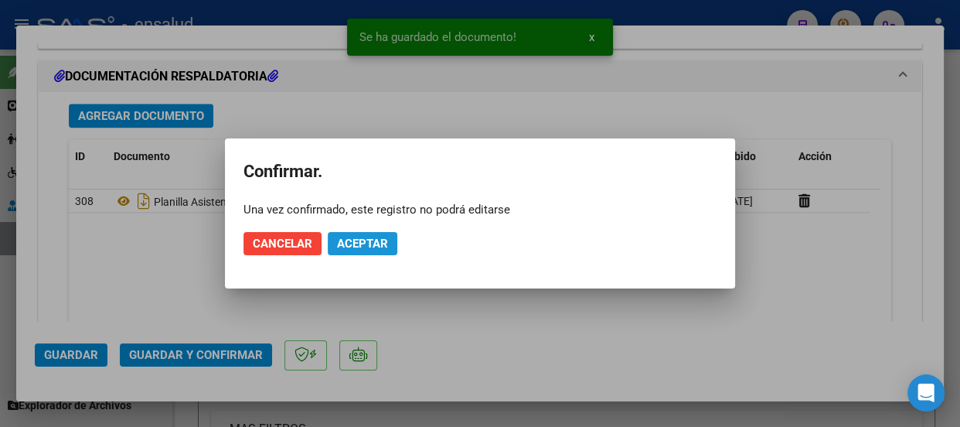
click at [357, 238] on span "Aceptar" at bounding box center [362, 244] width 51 height 14
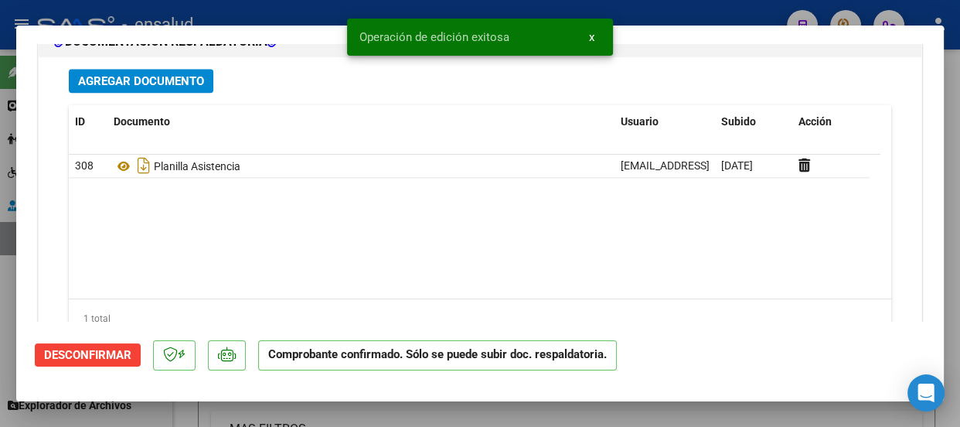
click at [672, 12] on div at bounding box center [480, 213] width 960 height 427
type input "$ 0,00"
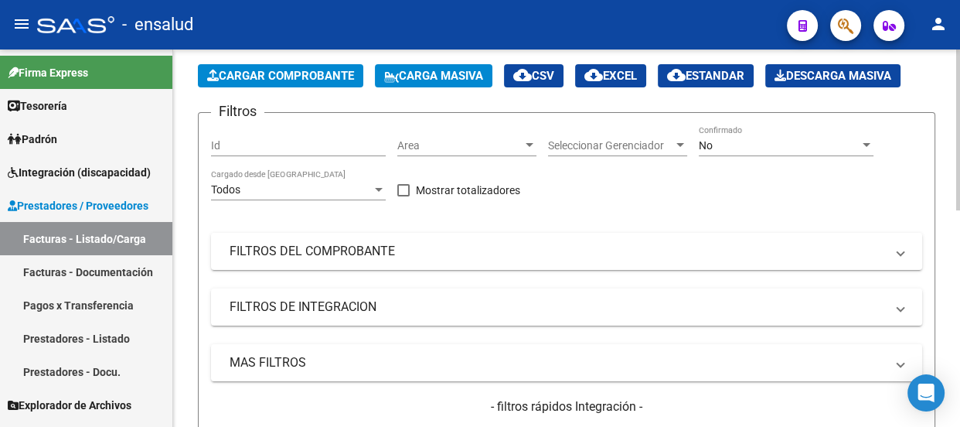
scroll to position [0, 0]
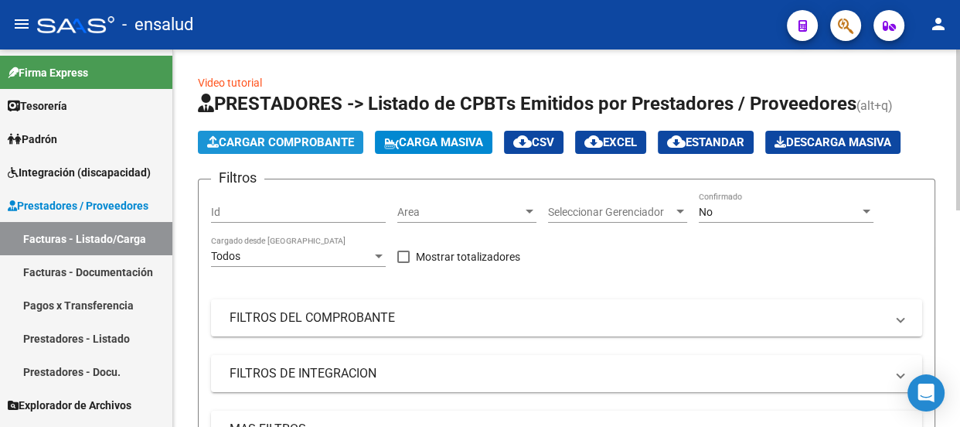
click at [332, 144] on span "Cargar Comprobante" at bounding box center [280, 142] width 147 height 14
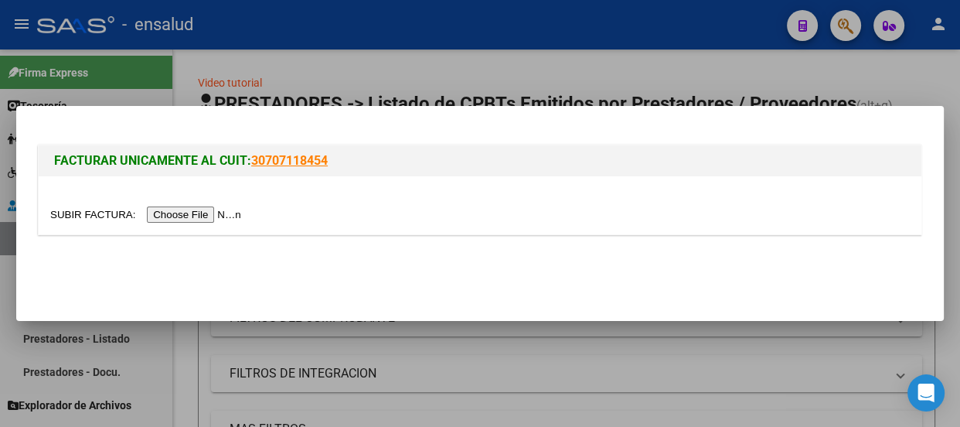
click at [213, 213] on input "file" at bounding box center [148, 214] width 196 height 16
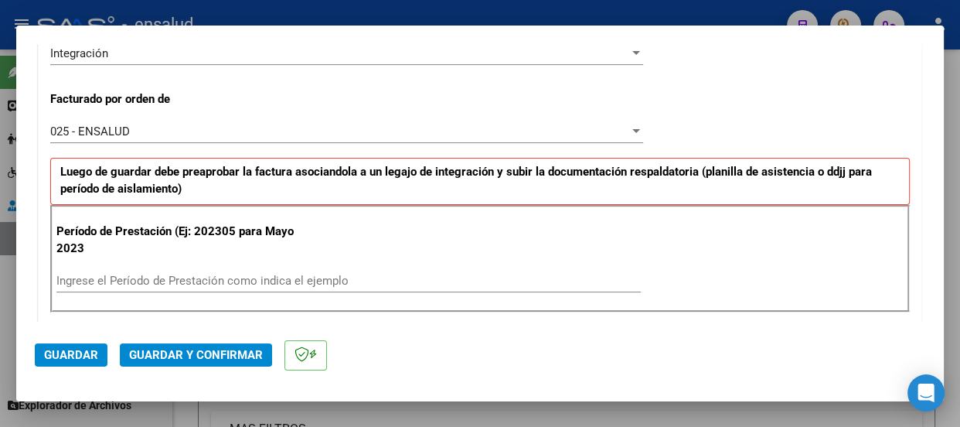
scroll to position [421, 0]
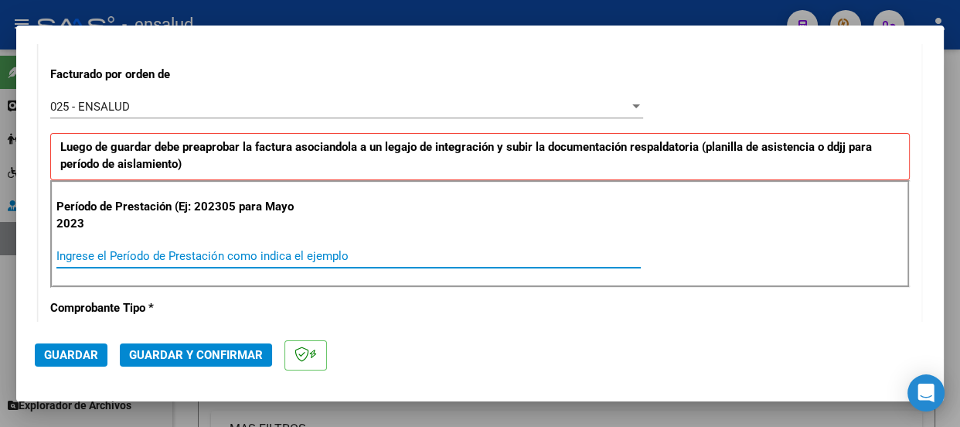
click at [146, 253] on input "Ingrese el Período de Prestación como indica el ejemplo" at bounding box center [348, 256] width 584 height 14
type input "202507"
click at [73, 353] on span "Guardar" at bounding box center [71, 355] width 54 height 14
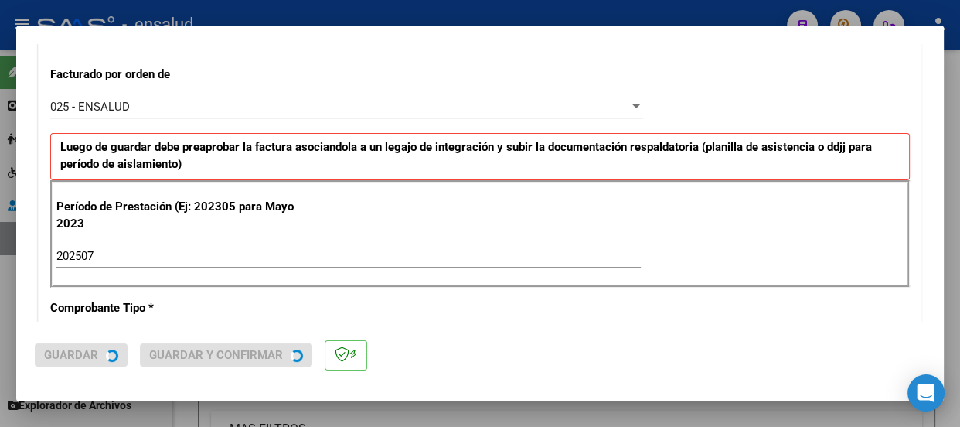
scroll to position [0, 0]
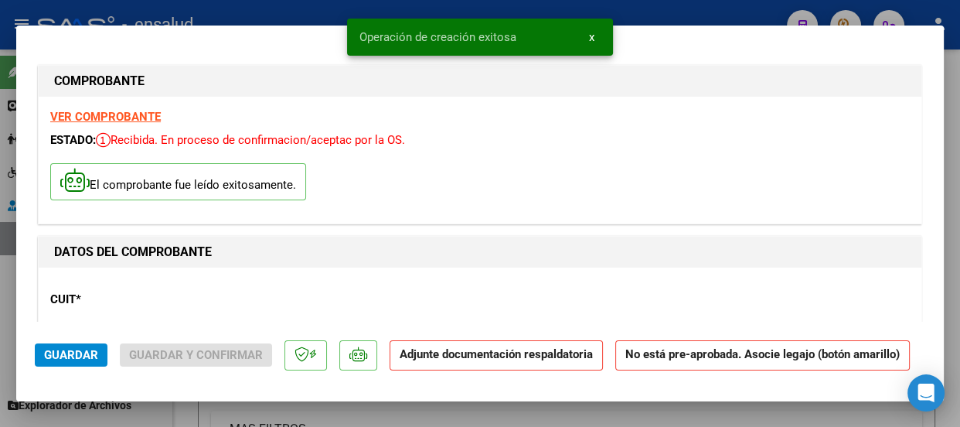
click at [589, 33] on span "x" at bounding box center [591, 37] width 5 height 14
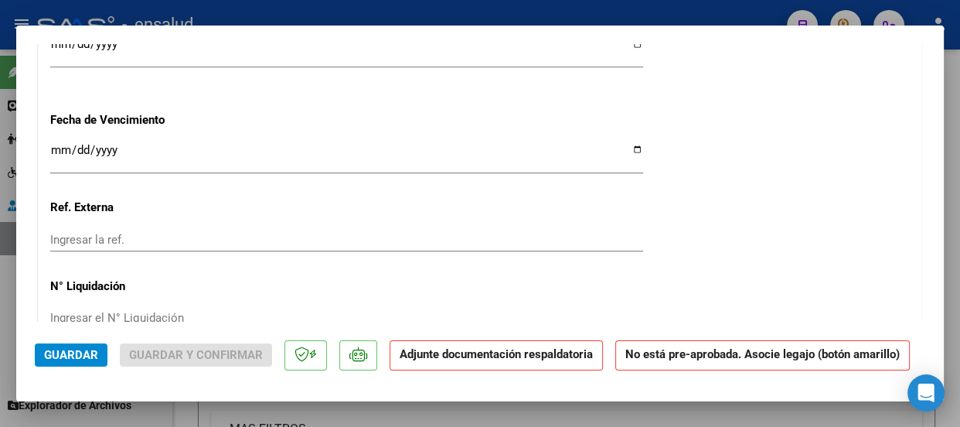
scroll to position [1476, 0]
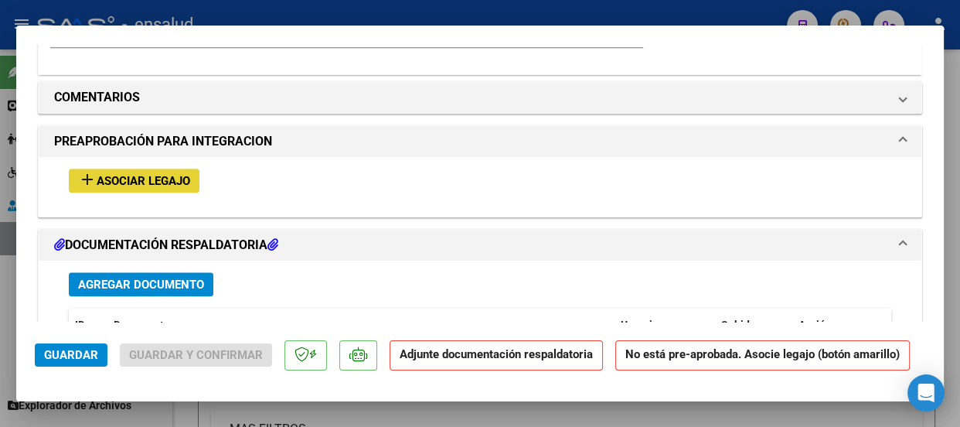
click at [165, 177] on span "Asociar Legajo" at bounding box center [144, 181] width 94 height 14
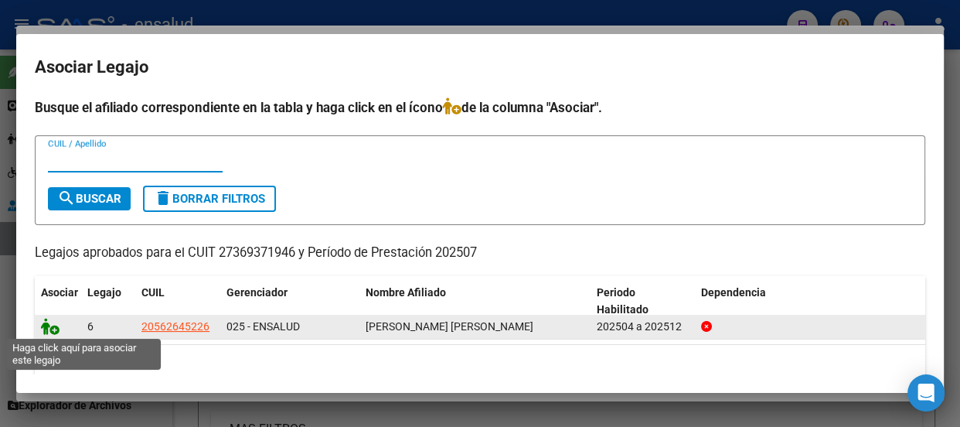
click at [55, 330] on icon at bounding box center [50, 326] width 19 height 17
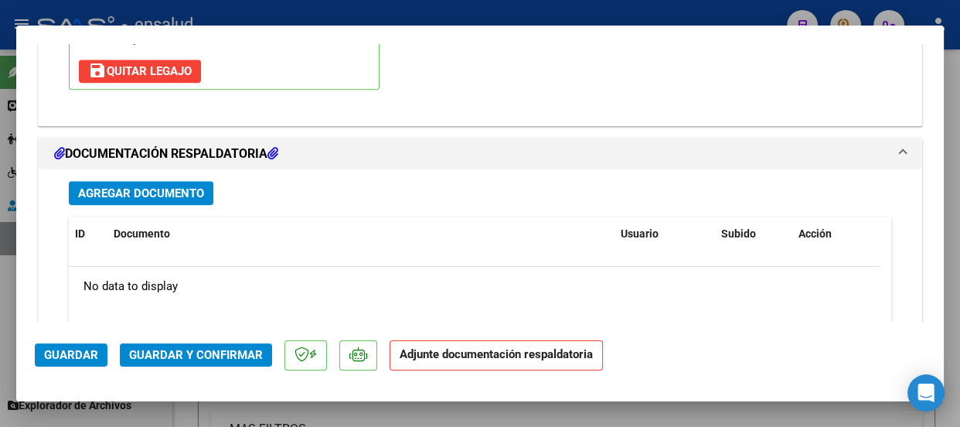
scroll to position [1798, 0]
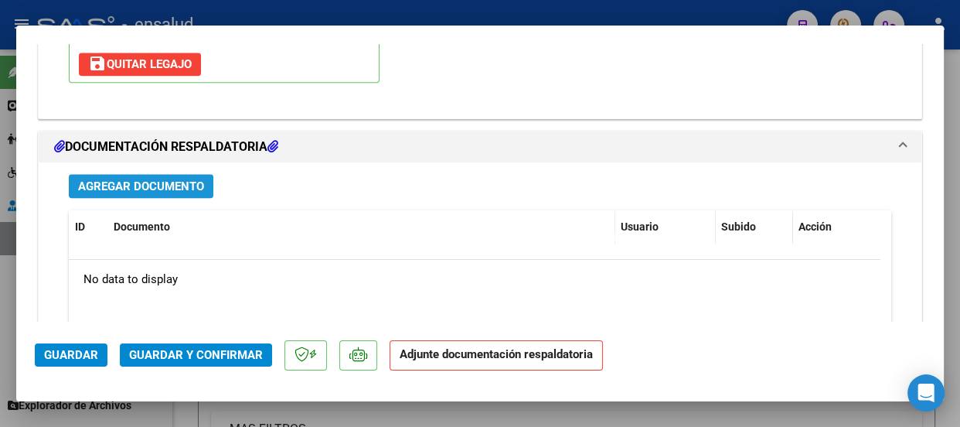
click at [189, 189] on span "Agregar Documento" at bounding box center [141, 186] width 126 height 14
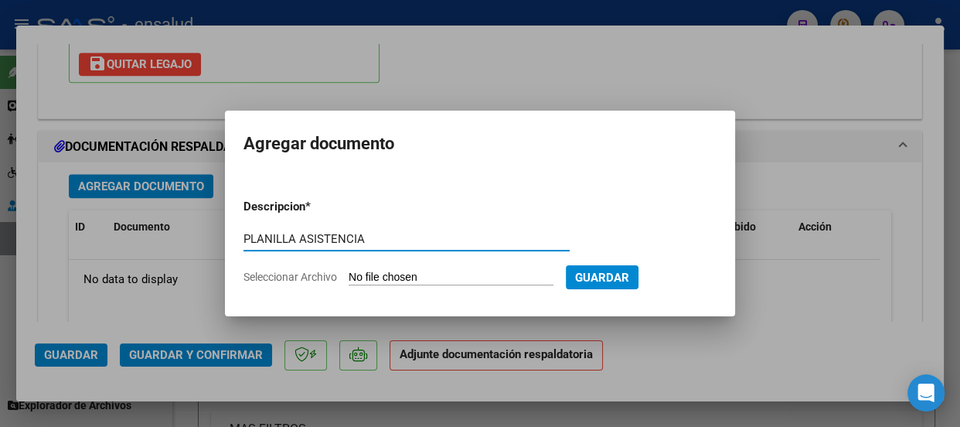
type input "PLANILLA ASISTENCIA"
click at [450, 274] on input "Seleccionar Archivo" at bounding box center [451, 278] width 205 height 15
type input "C:\fakepath\[PERSON_NAME] AIRAM_202507_90_N_ROJAS YANET_2-583-PA.pdf"
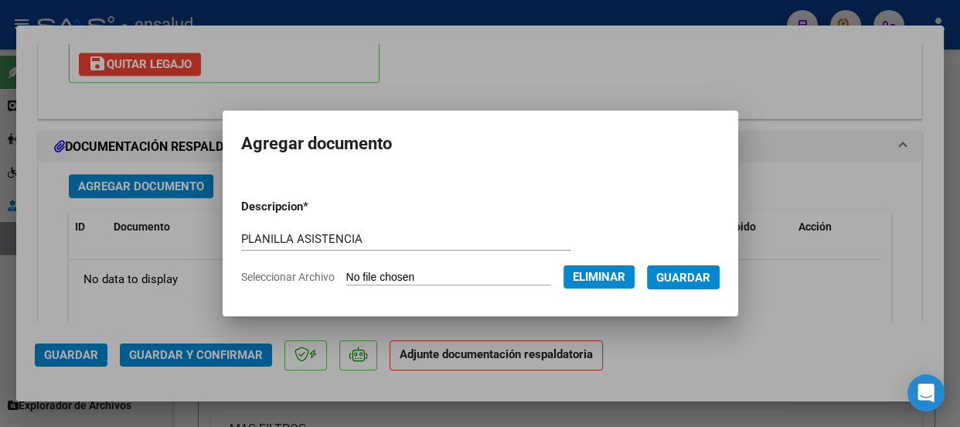
click at [697, 274] on span "Guardar" at bounding box center [683, 278] width 54 height 14
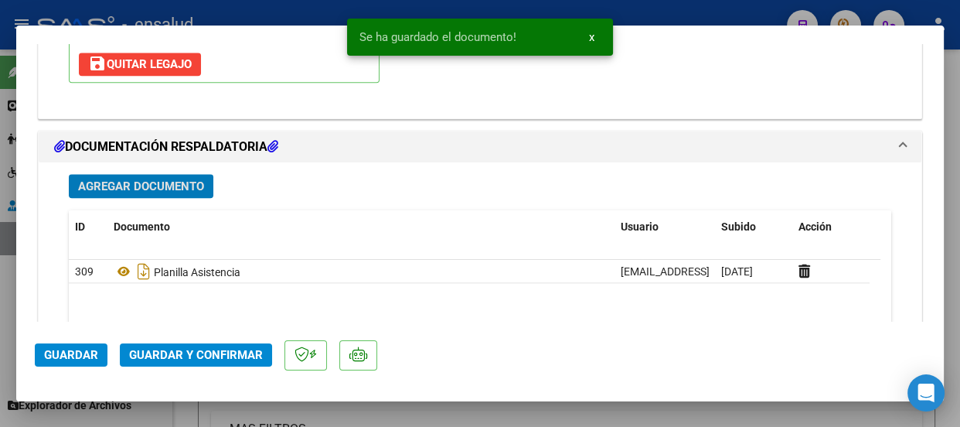
click at [206, 356] on span "Guardar y Confirmar" at bounding box center [196, 355] width 134 height 14
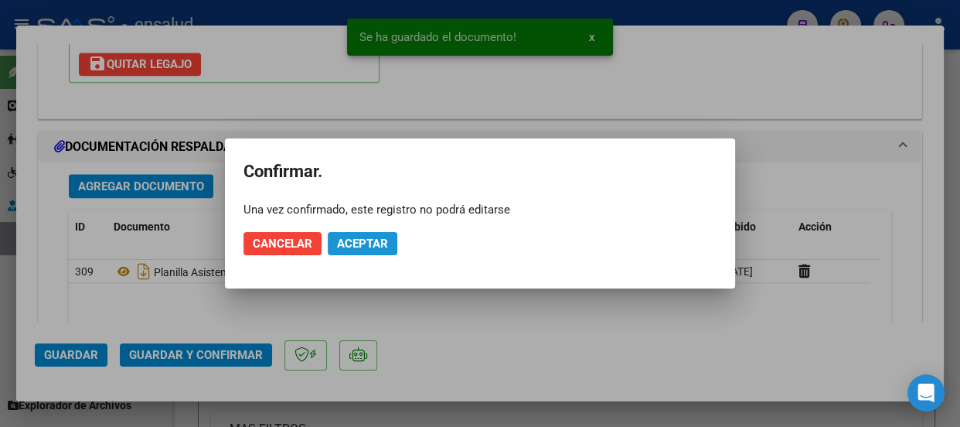
click at [363, 246] on span "Aceptar" at bounding box center [362, 244] width 51 height 14
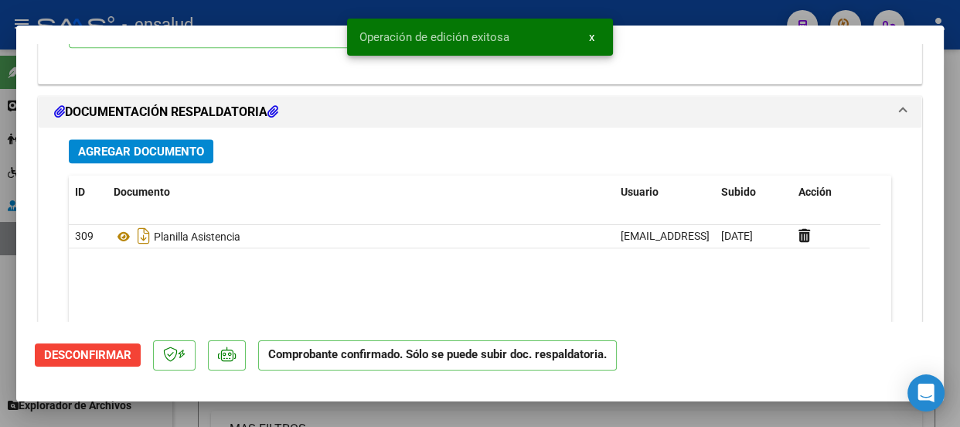
click at [589, 34] on span "x" at bounding box center [591, 37] width 5 height 14
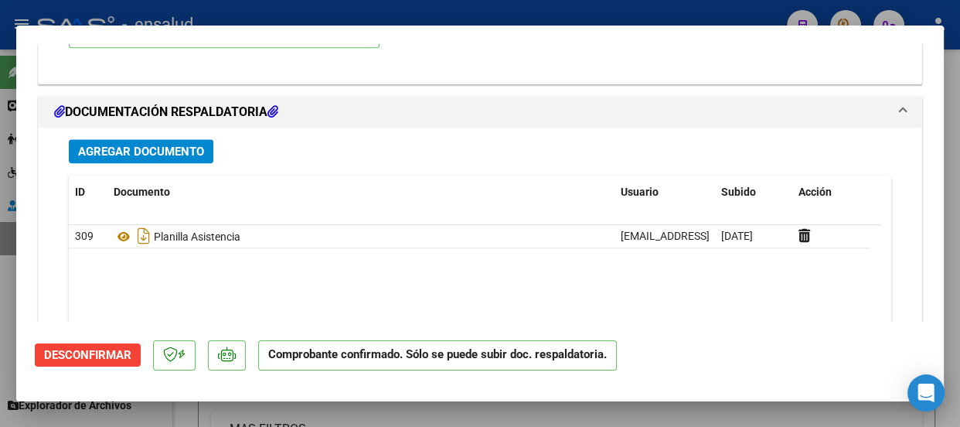
click at [587, 10] on div at bounding box center [480, 213] width 960 height 427
type input "$ 0,00"
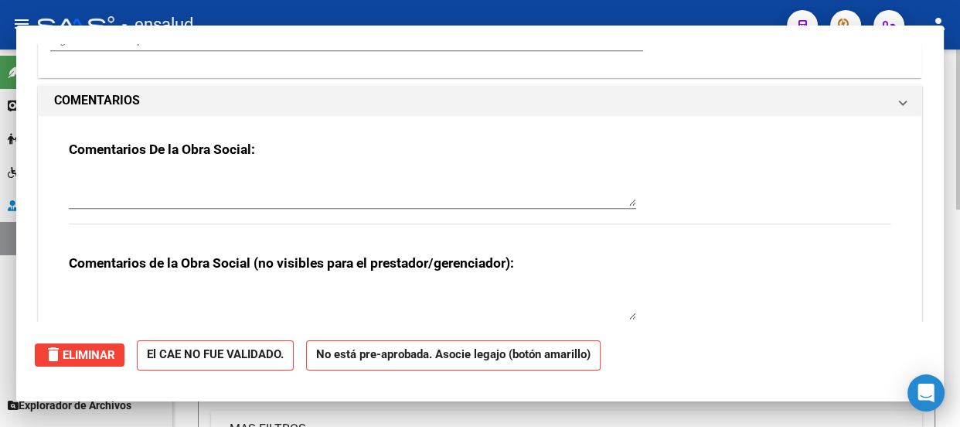
scroll to position [0, 0]
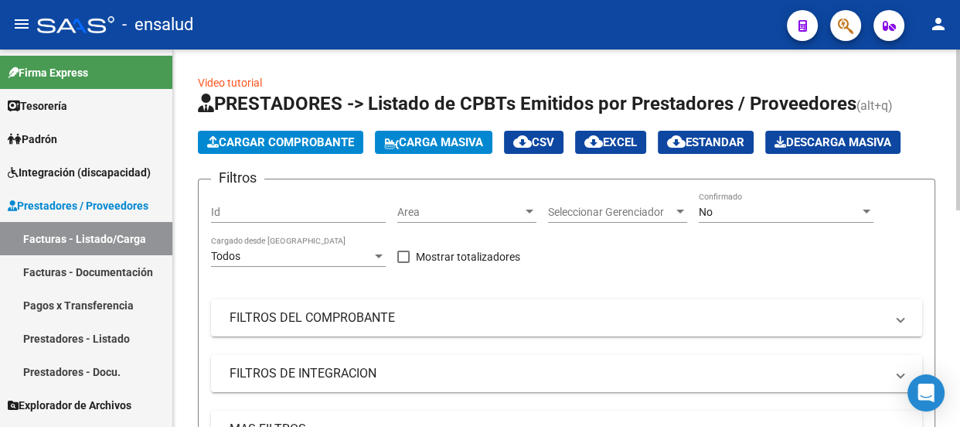
click at [333, 145] on span "Cargar Comprobante" at bounding box center [280, 142] width 147 height 14
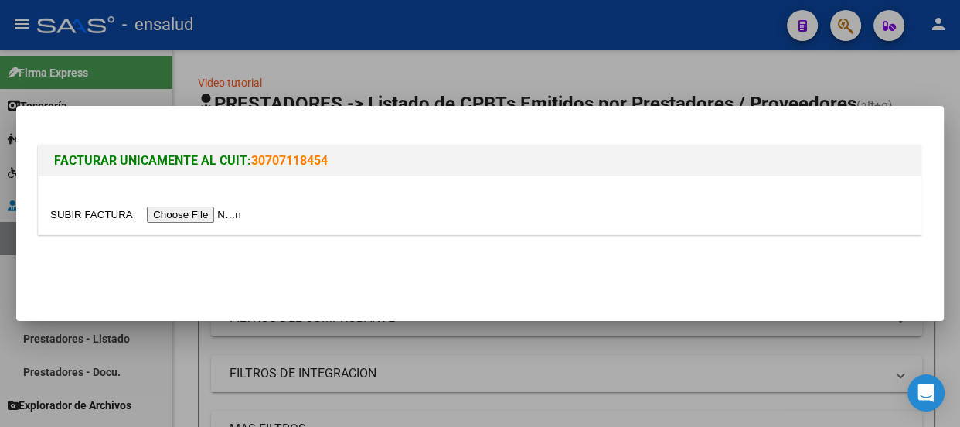
click at [227, 212] on input "file" at bounding box center [148, 214] width 196 height 16
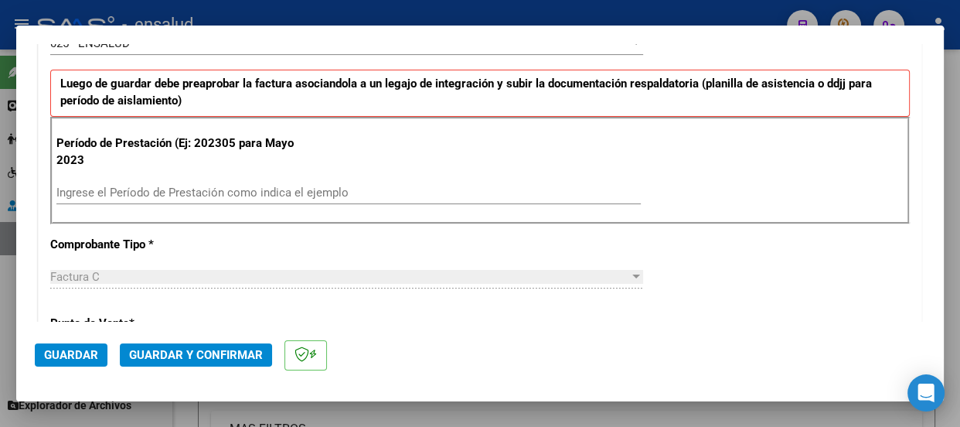
scroll to position [492, 0]
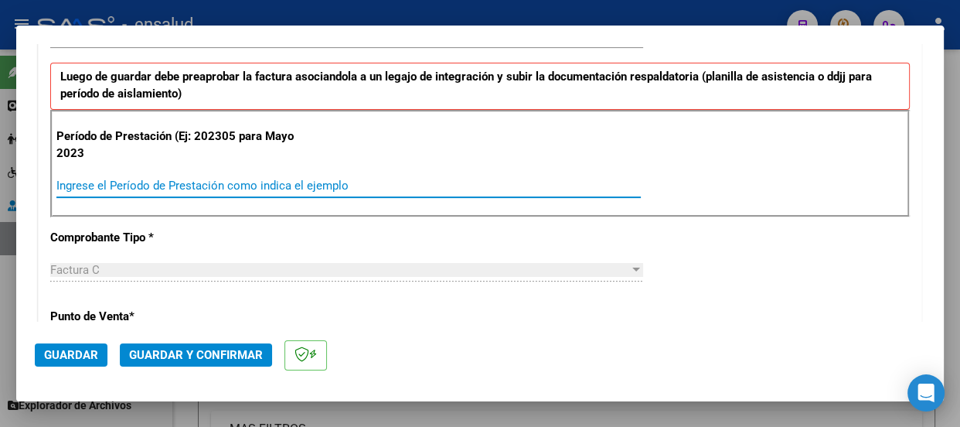
click at [137, 182] on input "Ingrese el Período de Prestación como indica el ejemplo" at bounding box center [348, 186] width 584 height 14
type input "202507"
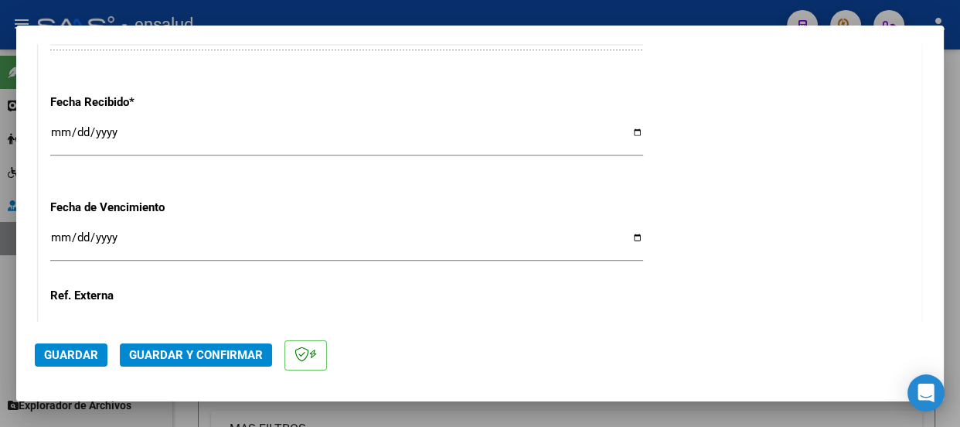
scroll to position [1295, 0]
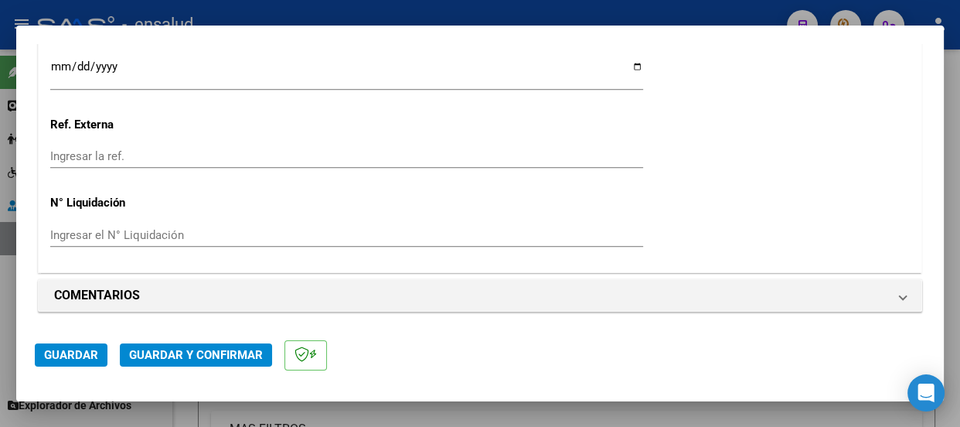
click at [70, 353] on span "Guardar" at bounding box center [71, 355] width 54 height 14
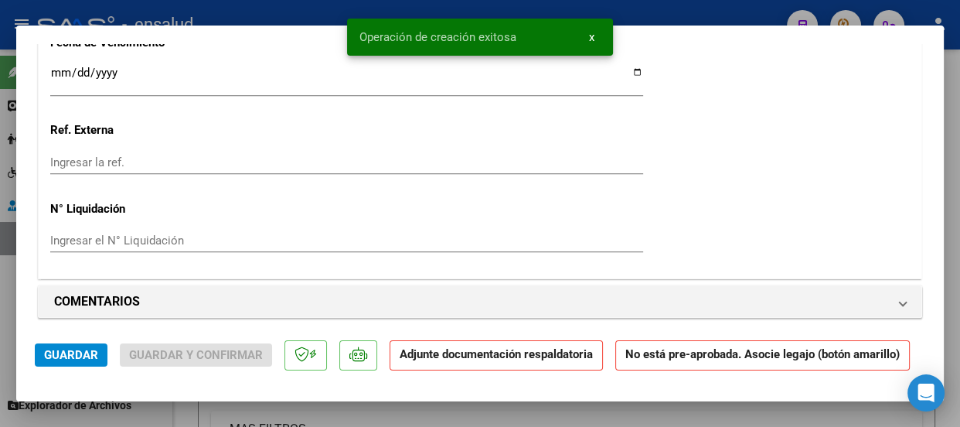
scroll to position [1476, 0]
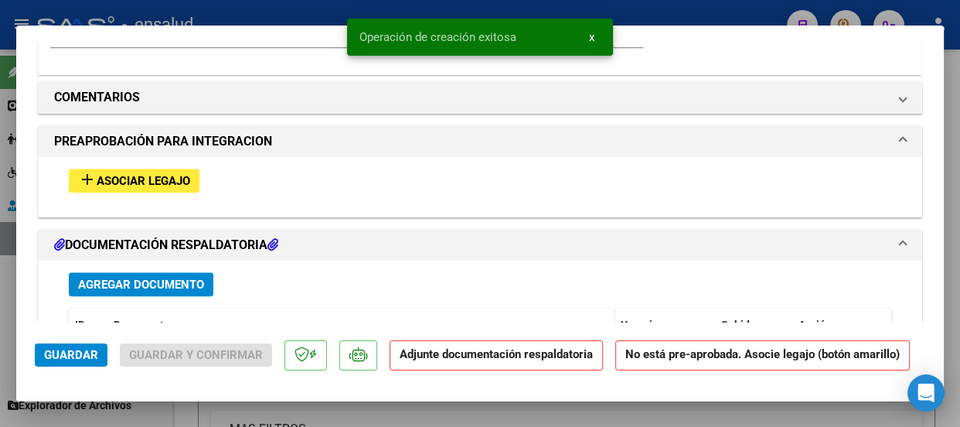
click at [145, 181] on span "Asociar Legajo" at bounding box center [144, 181] width 94 height 14
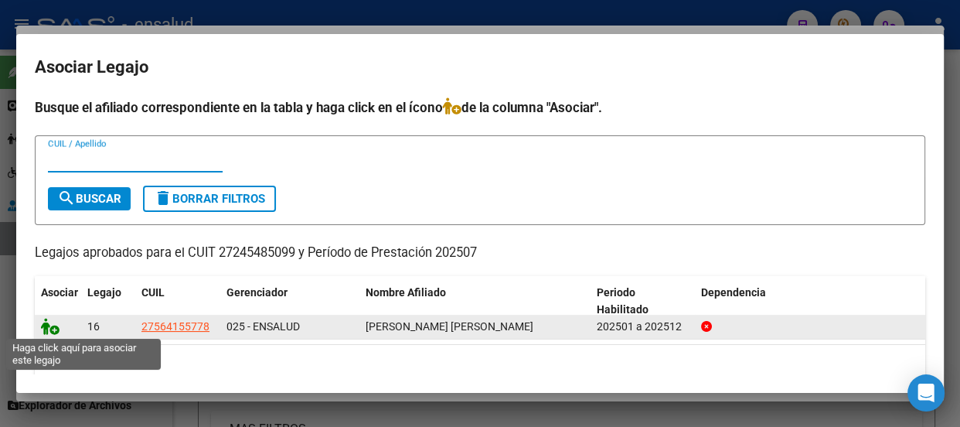
click at [52, 329] on icon at bounding box center [50, 326] width 19 height 17
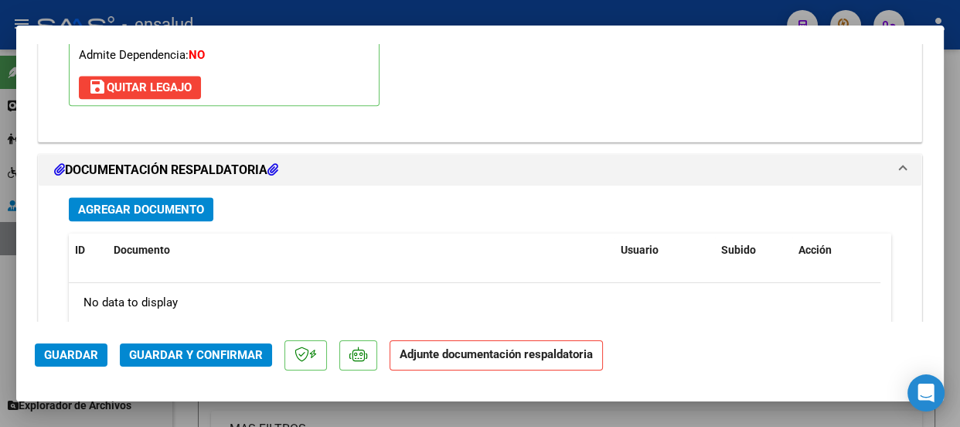
scroll to position [1798, 0]
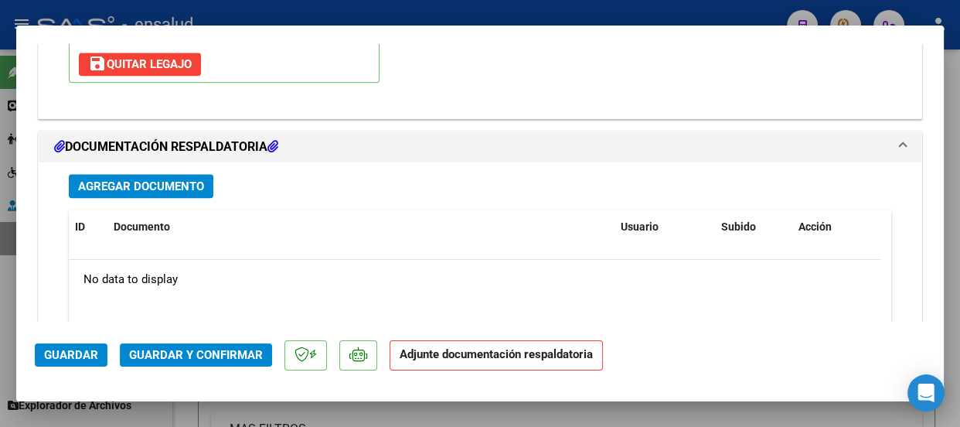
click at [157, 182] on span "Agregar Documento" at bounding box center [141, 186] width 126 height 14
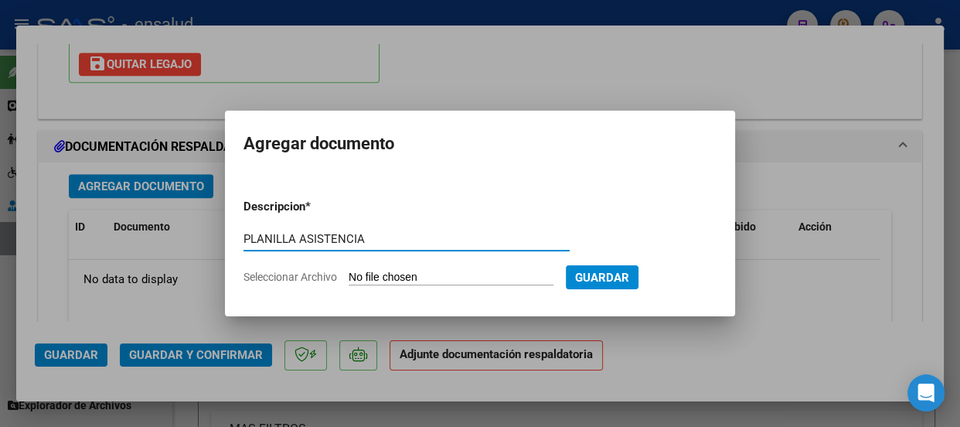
type input "PLANILLA ASISTENCIA"
click at [431, 274] on input "Seleccionar Archivo" at bounding box center [451, 278] width 205 height 15
type input "C:\fakepath\[PERSON_NAME] EMMA_202507_90_N_VERTEDOR MARIA_1-1023-PA.pdf"
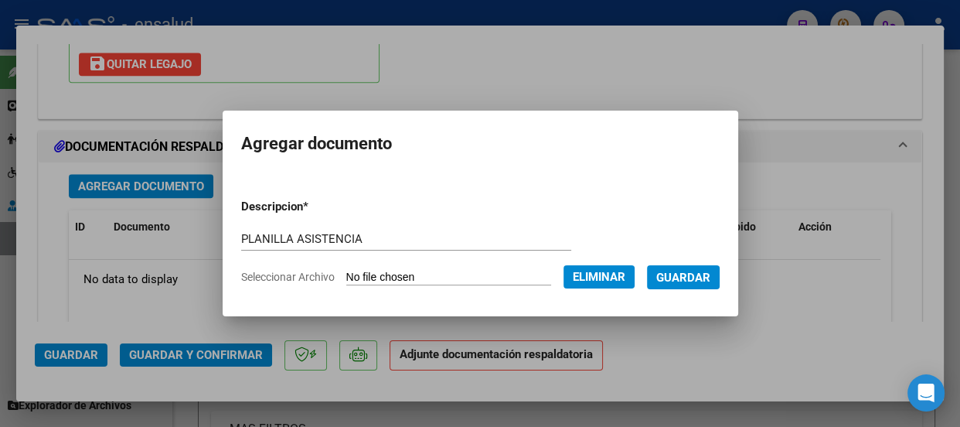
drag, startPoint x: 703, startPoint y: 272, endPoint x: 645, endPoint y: 282, distance: 58.9
click at [700, 273] on span "Guardar" at bounding box center [683, 278] width 54 height 14
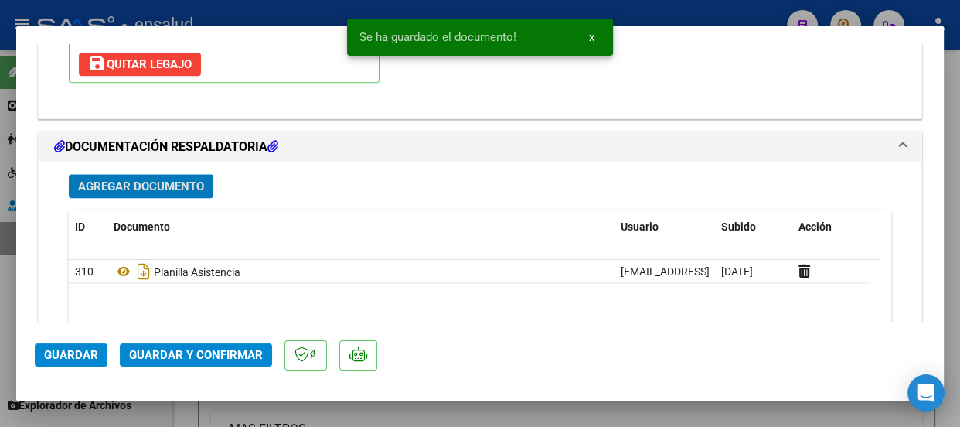
click at [155, 186] on span "Agregar Documento" at bounding box center [141, 186] width 126 height 14
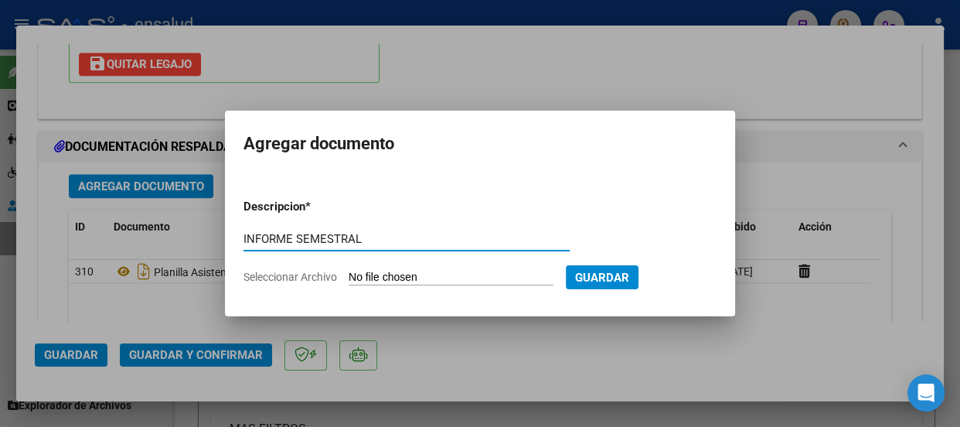
type input "INFORME SEMESTRAL"
click at [482, 274] on input "Seleccionar Archivo" at bounding box center [451, 278] width 205 height 15
type input "C:\fakepath\[PERSON_NAME] EMMA_202507_90_N_VERTEDOR MARIA_1-1023-INFORME.pdf"
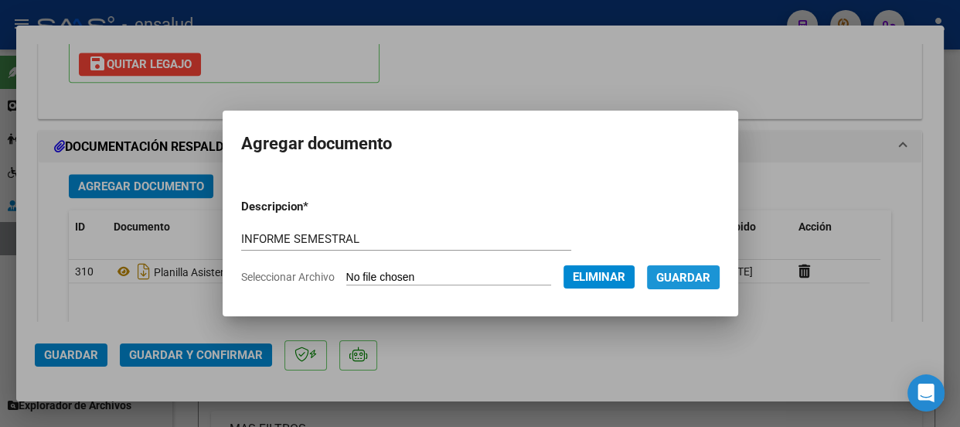
click at [702, 274] on span "Guardar" at bounding box center [683, 278] width 54 height 14
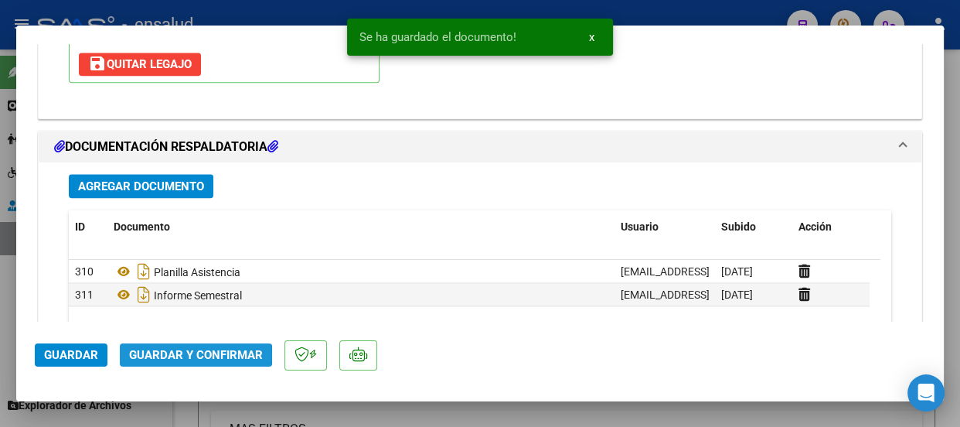
click at [181, 355] on span "Guardar y Confirmar" at bounding box center [196, 355] width 134 height 14
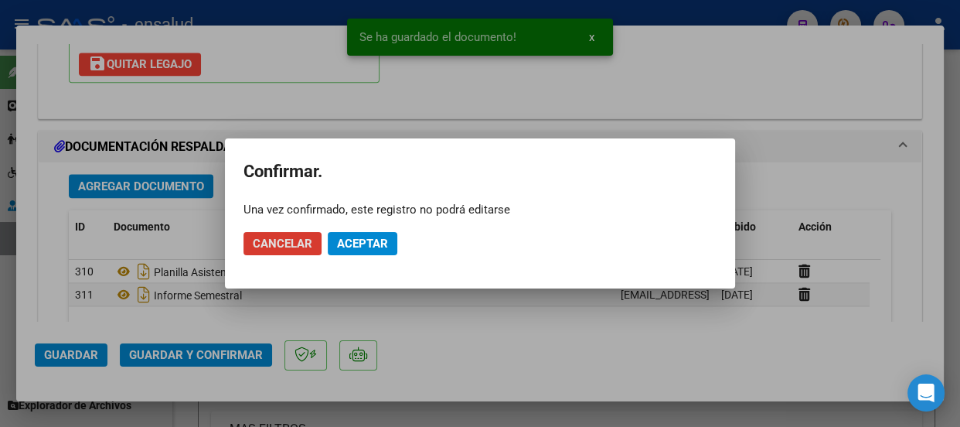
click at [388, 238] on button "Aceptar" at bounding box center [363, 243] width 70 height 23
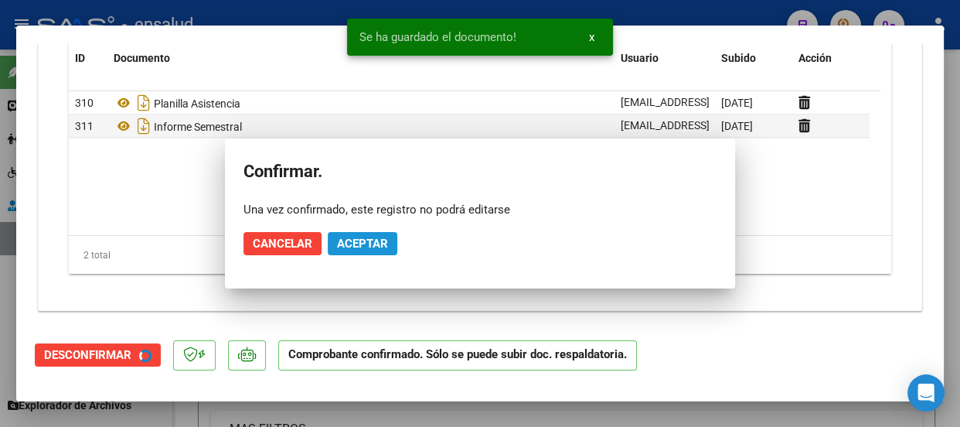
scroll to position [1658, 0]
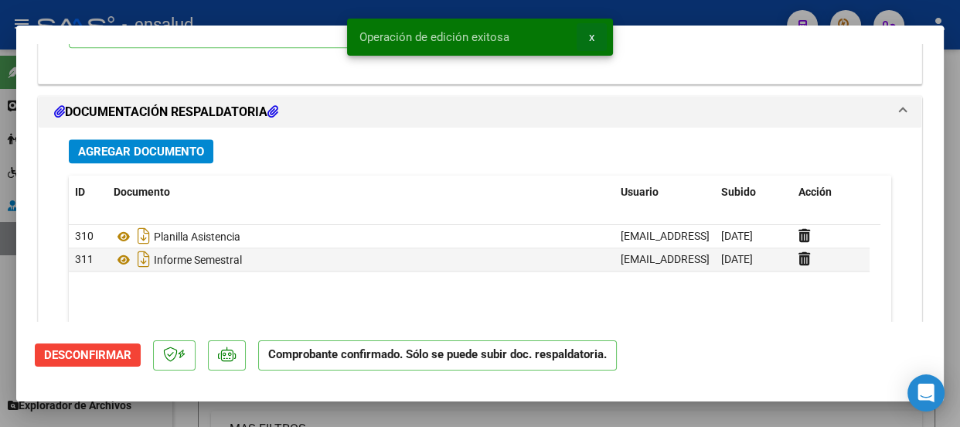
click at [591, 33] on span "x" at bounding box center [591, 37] width 5 height 14
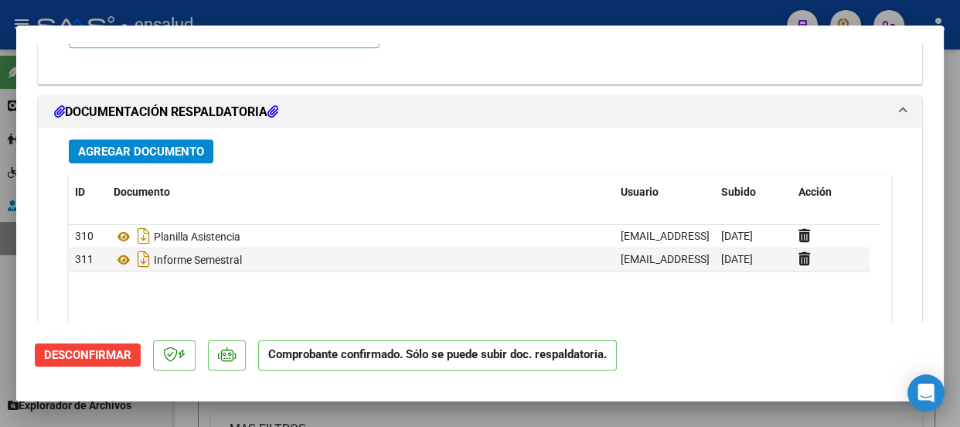
click at [577, 16] on div at bounding box center [480, 213] width 960 height 427
type input "$ 0,00"
